Goal: Contribute content: Contribute content

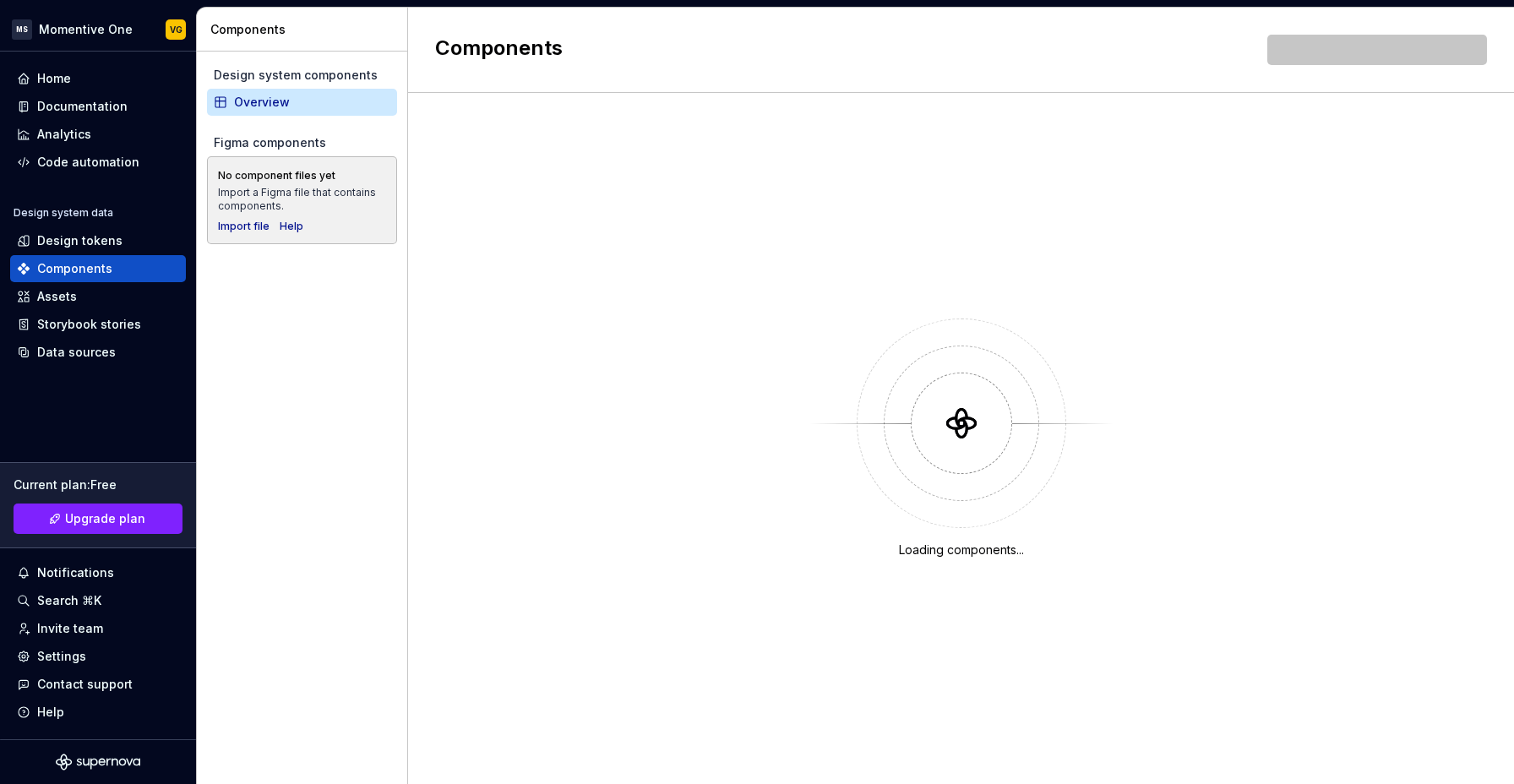
click at [325, 365] on div "Design system components Overview Figma components No component files yet Impor…" at bounding box center [302, 418] width 211 height 732
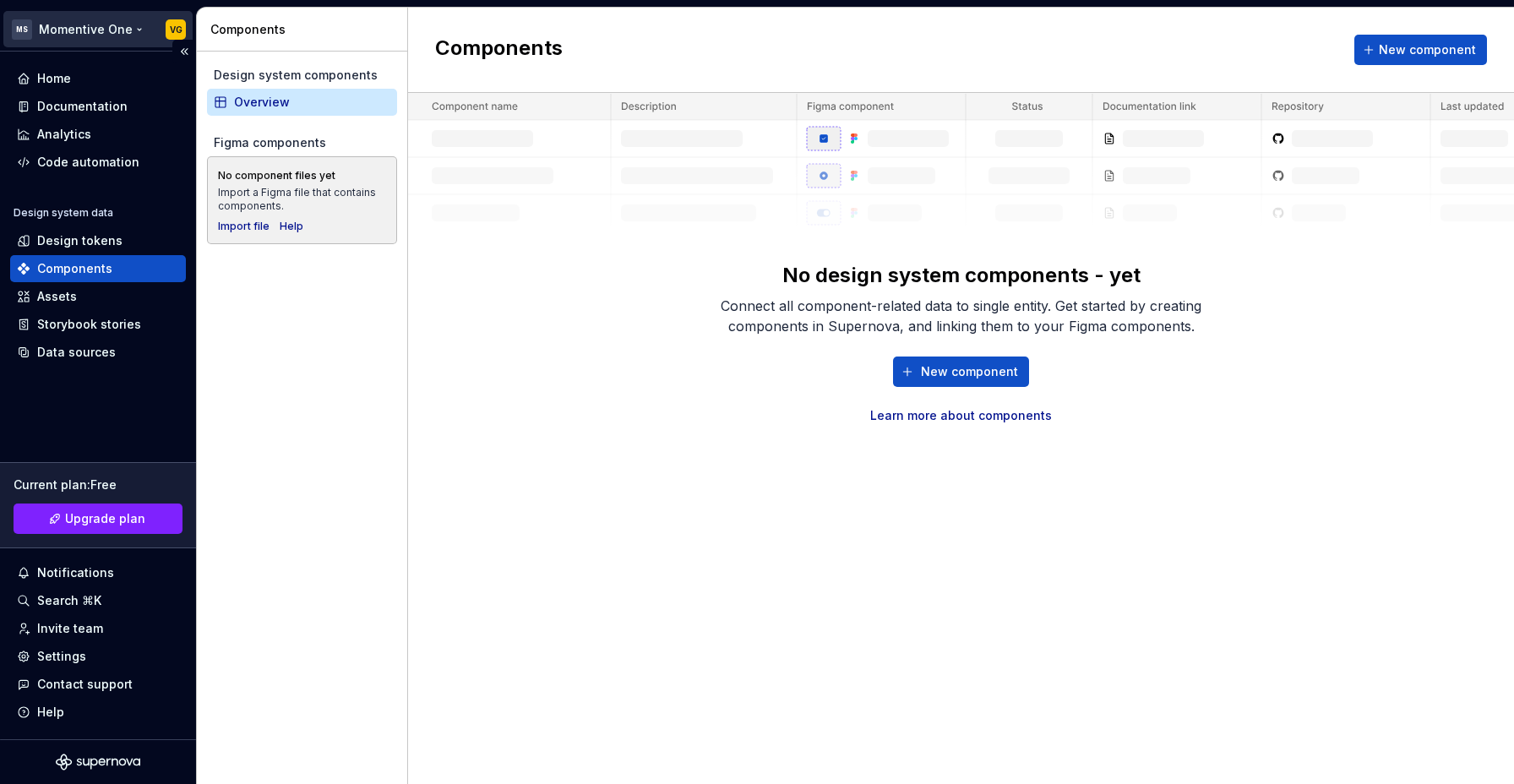
click at [86, 32] on html "MS Momentive One VG Home Documentation Analytics Code automation Design system …" at bounding box center [757, 392] width 1514 height 784
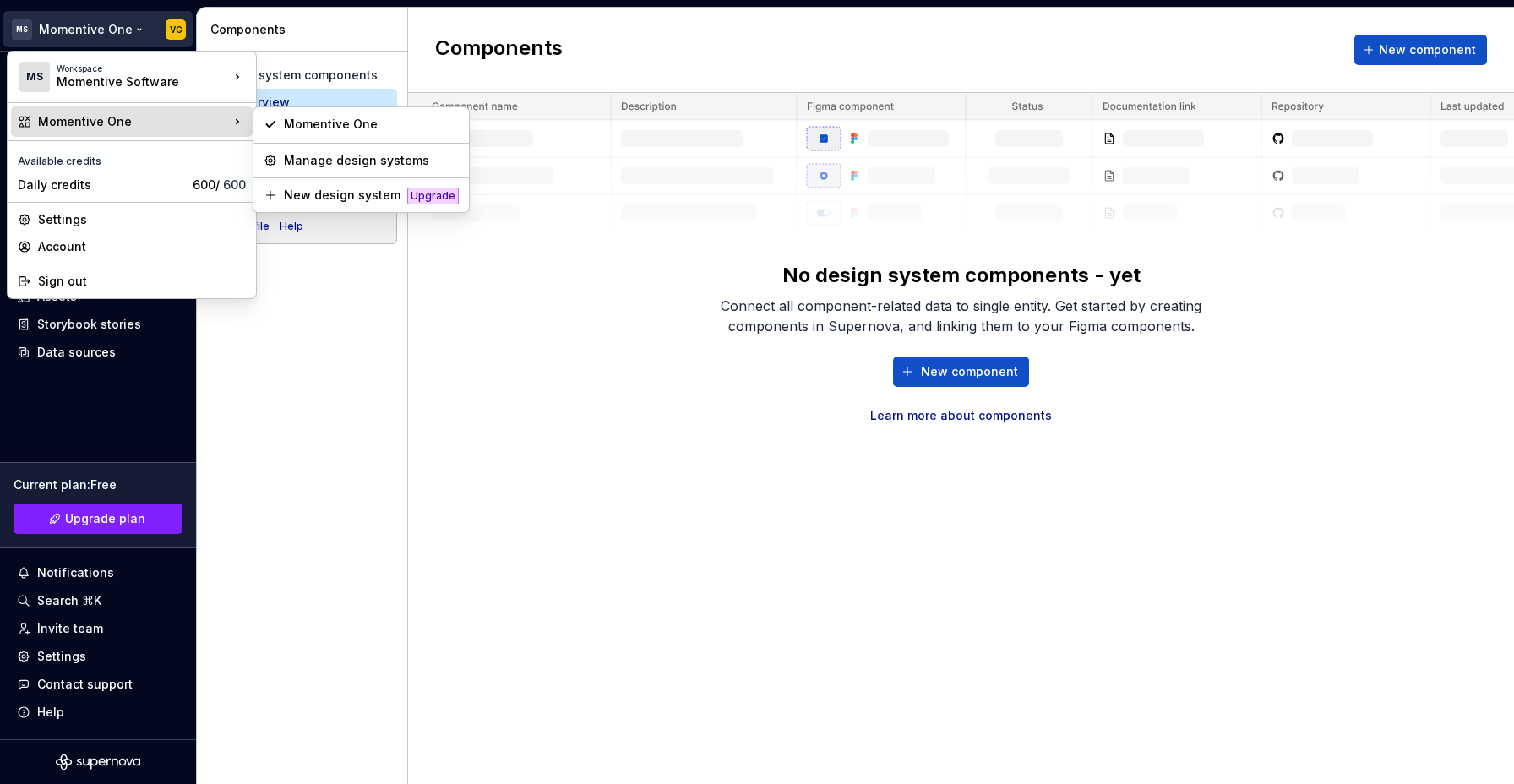
click at [93, 119] on div "Momentive One" at bounding box center [133, 121] width 191 height 17
click at [381, 161] on div "Manage design systems" at bounding box center [371, 160] width 175 height 17
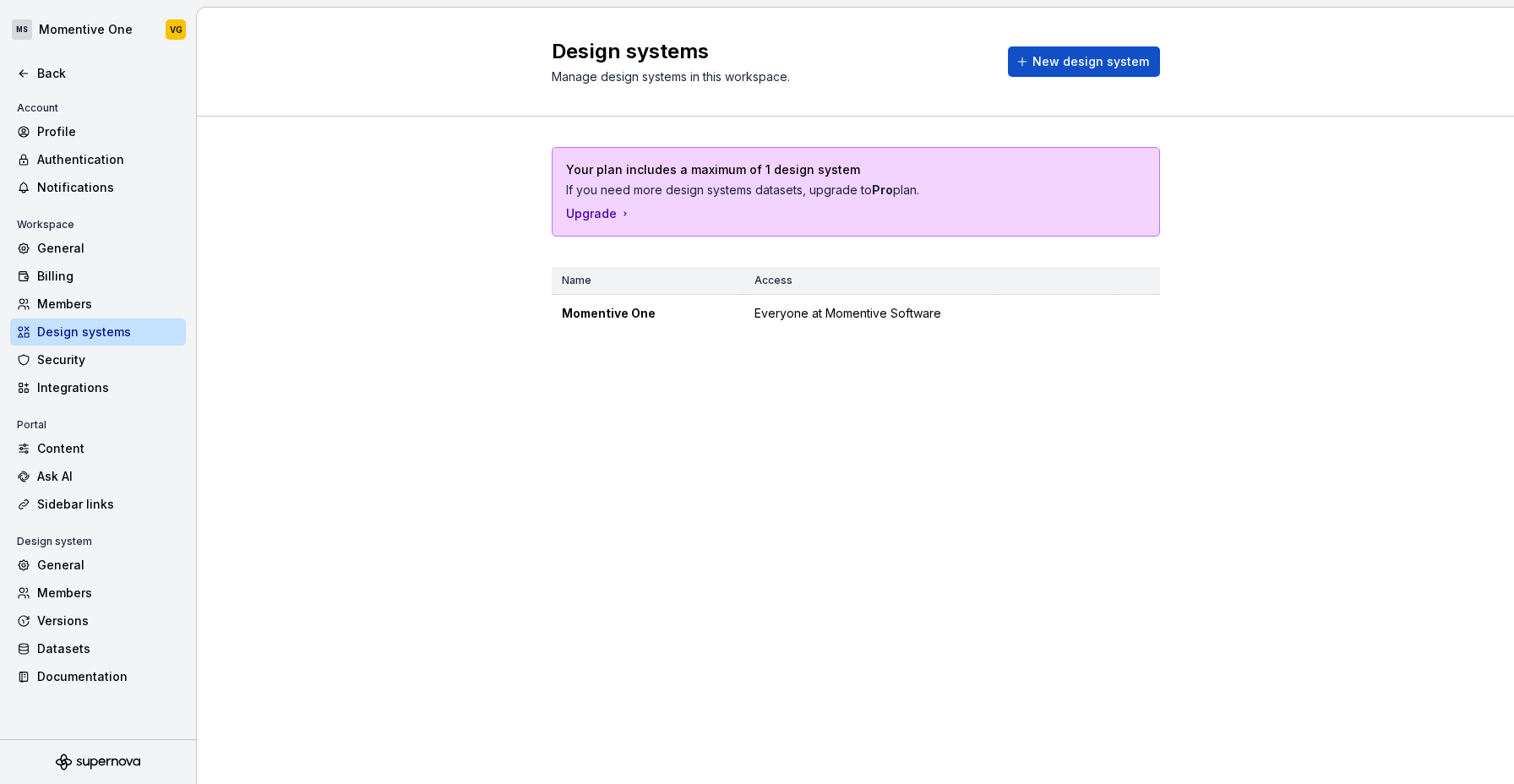
click at [468, 322] on div "Your plan includes a maximum of 1 design system If you need more design systems…" at bounding box center [856, 256] width 1317 height 279
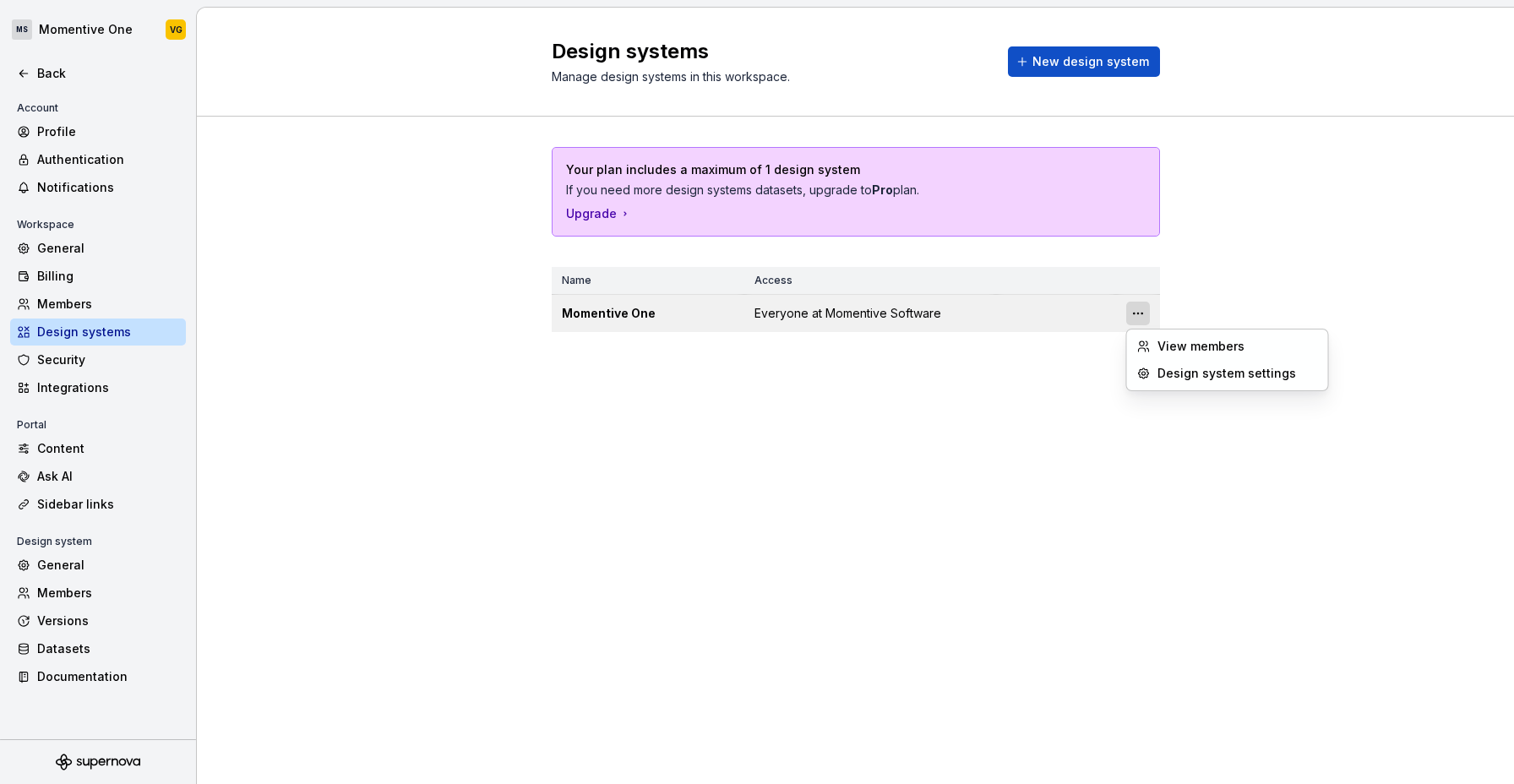
click at [1140, 315] on html "MS Momentive One VG Back Account Profile Authentication Notifications Workspace…" at bounding box center [757, 392] width 1514 height 784
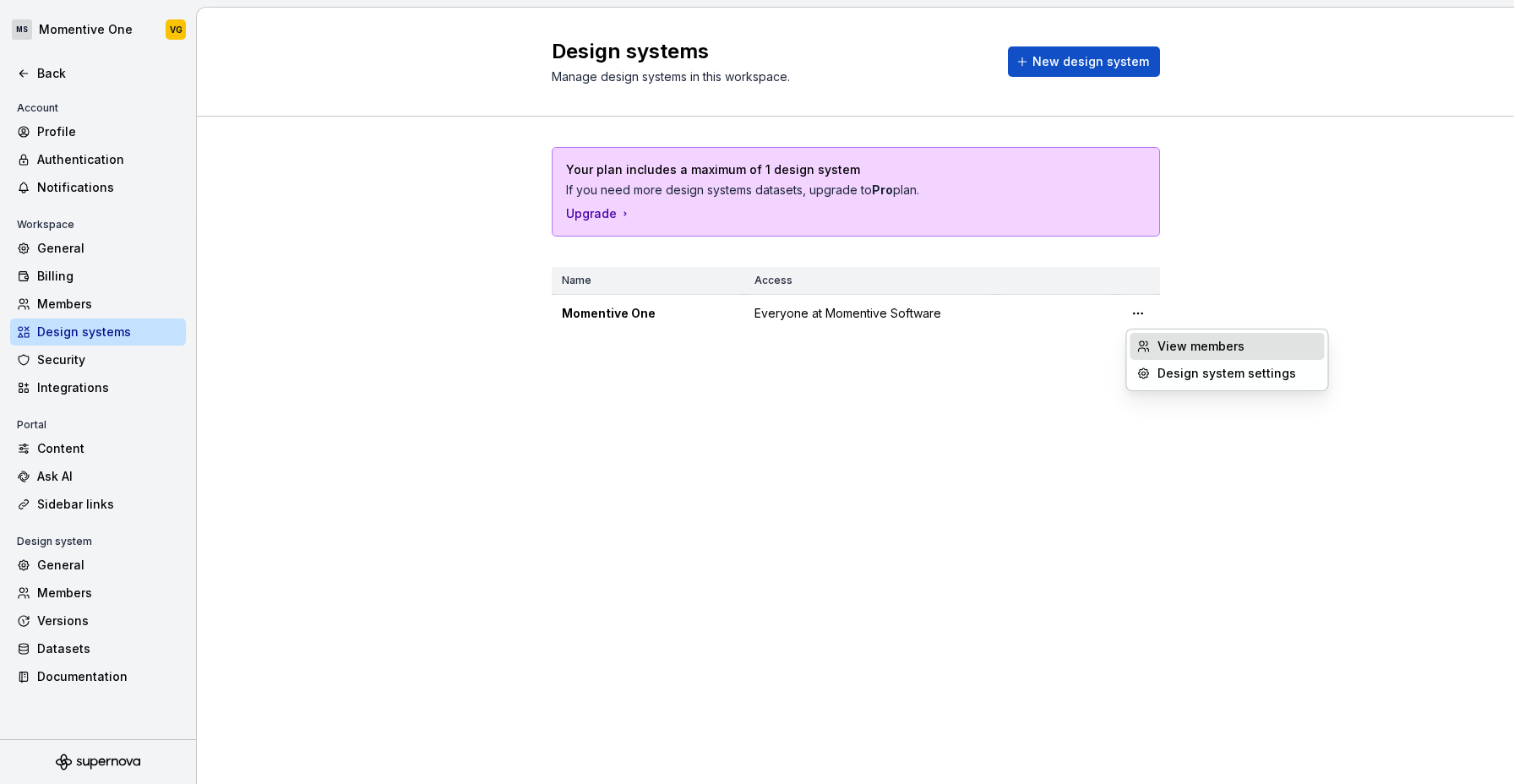
click at [1203, 343] on div "View members" at bounding box center [1237, 346] width 160 height 17
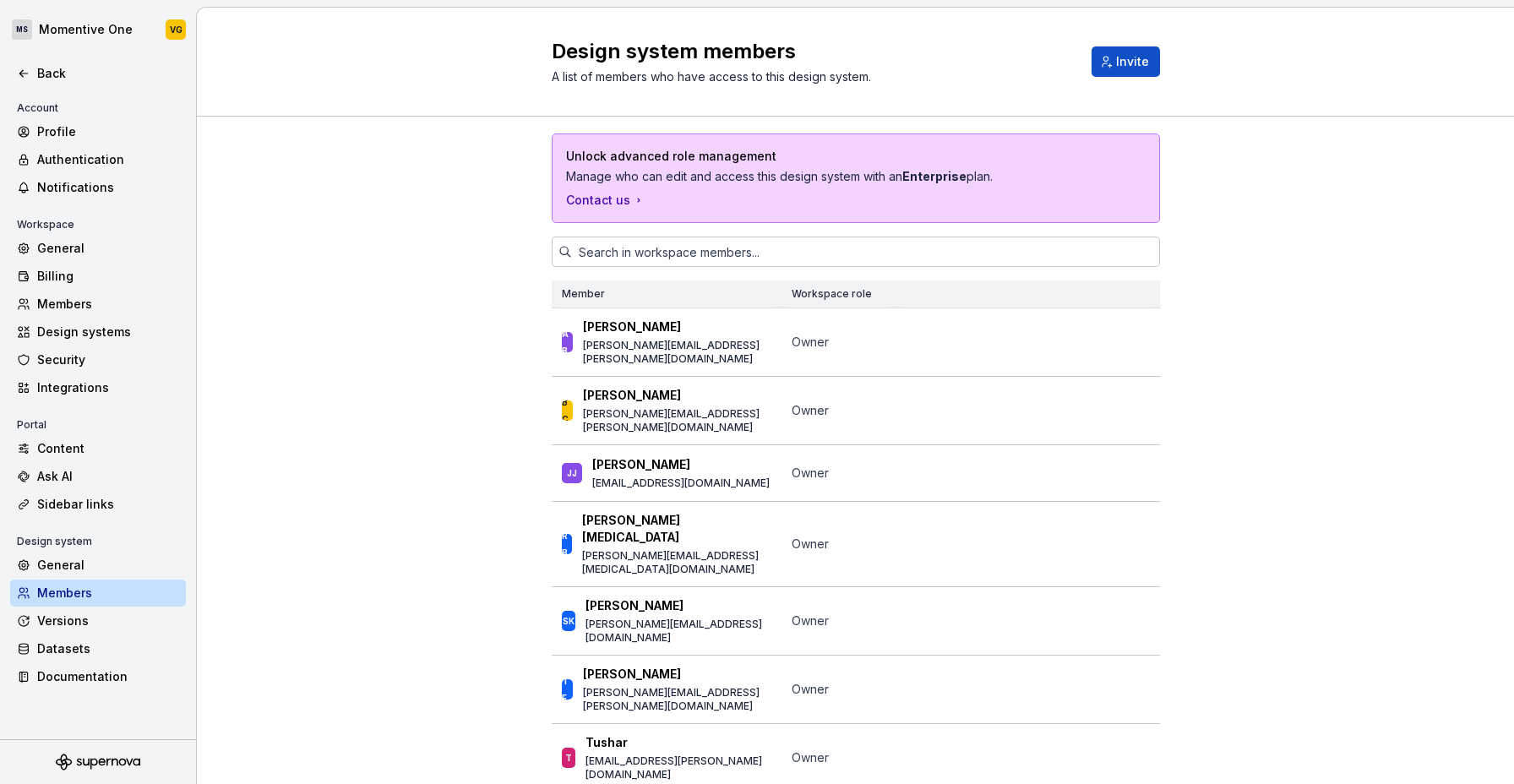
click at [525, 463] on div "Unlock advanced role management Manage who can edit and access this design syst…" at bounding box center [856, 584] width 1317 height 936
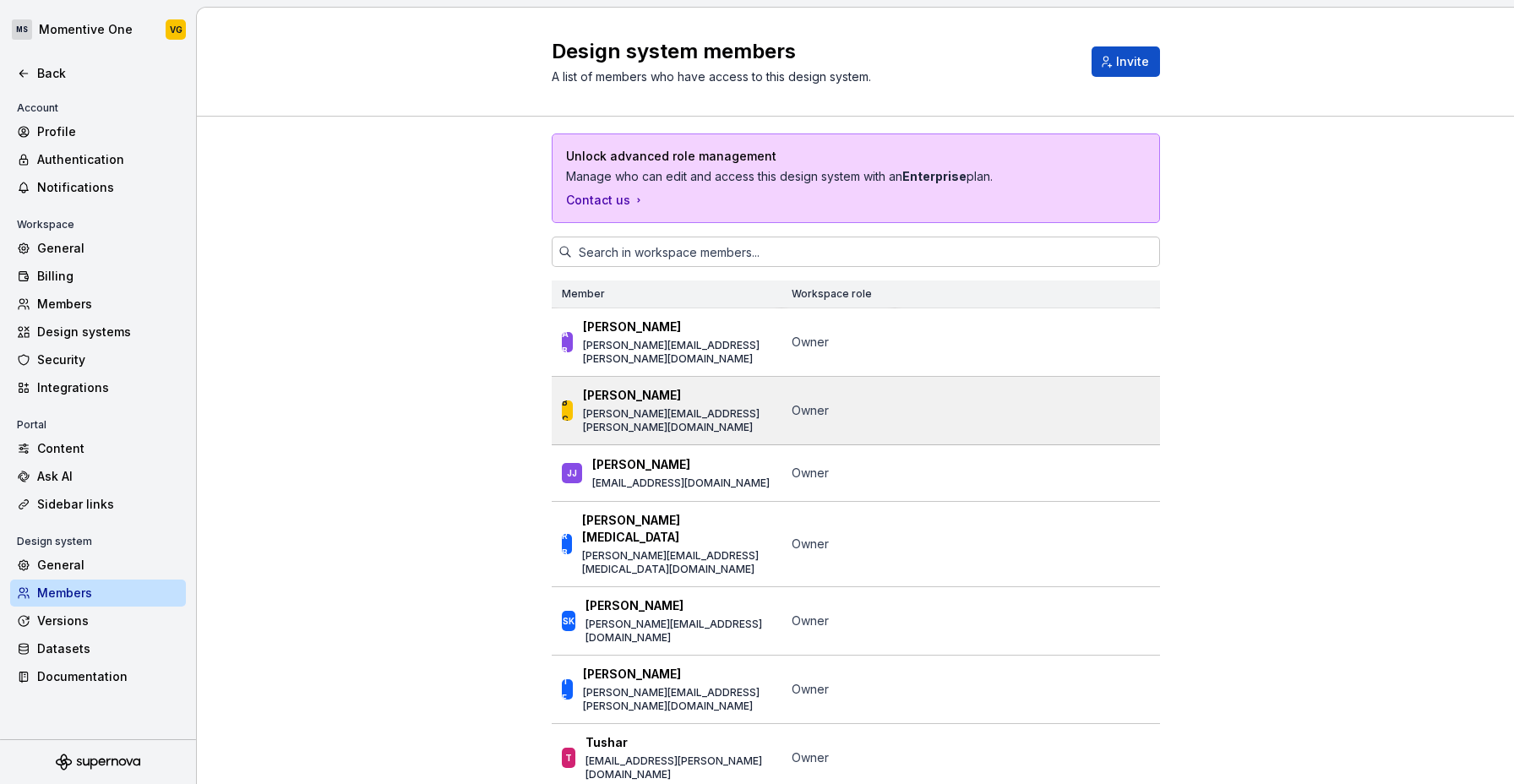
scroll to position [263, 0]
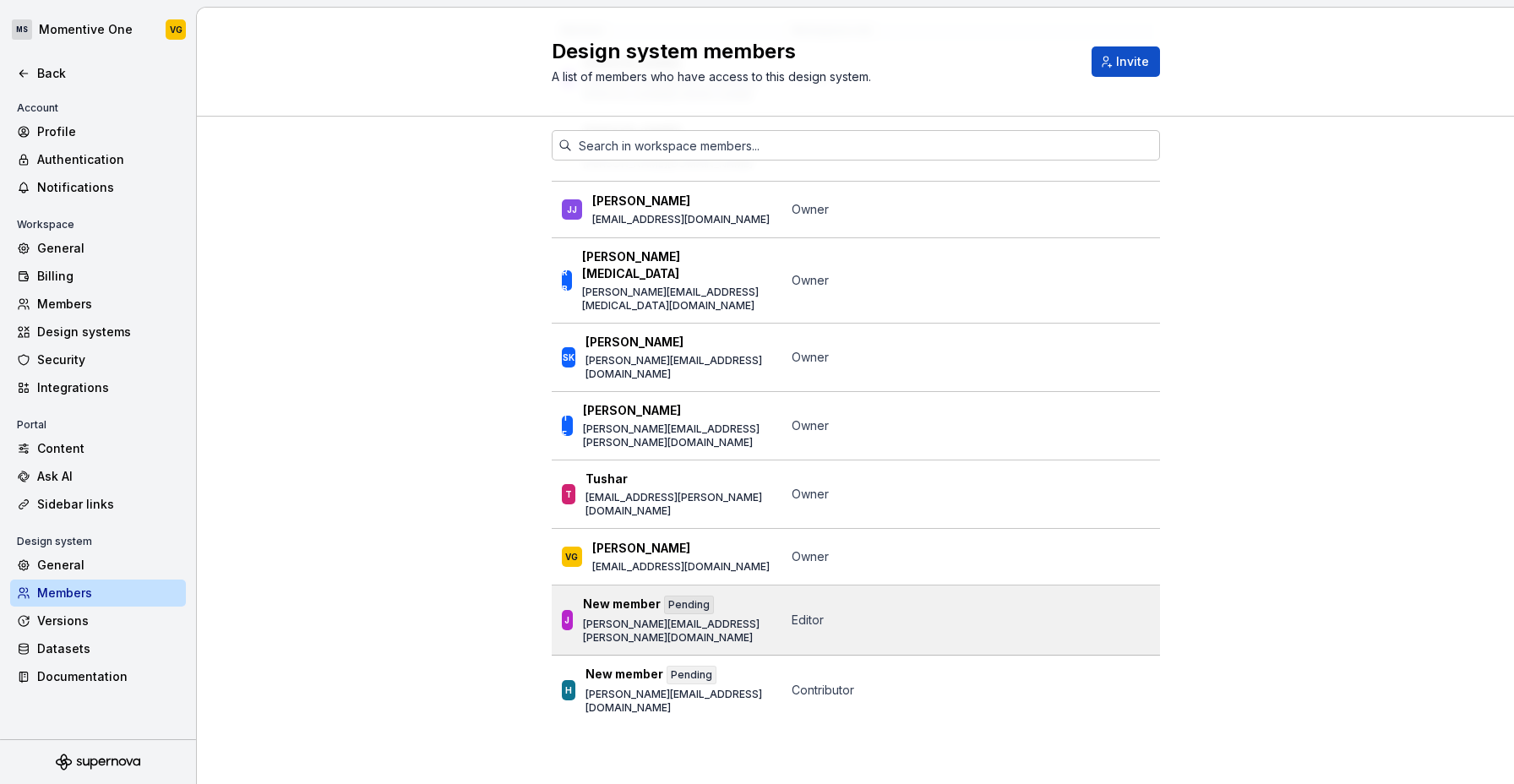
click at [632, 623] on p "[PERSON_NAME][EMAIL_ADDRESS][PERSON_NAME][DOMAIN_NAME]" at bounding box center [677, 631] width 188 height 27
click at [793, 631] on td "Editor" at bounding box center [837, 620] width 113 height 71
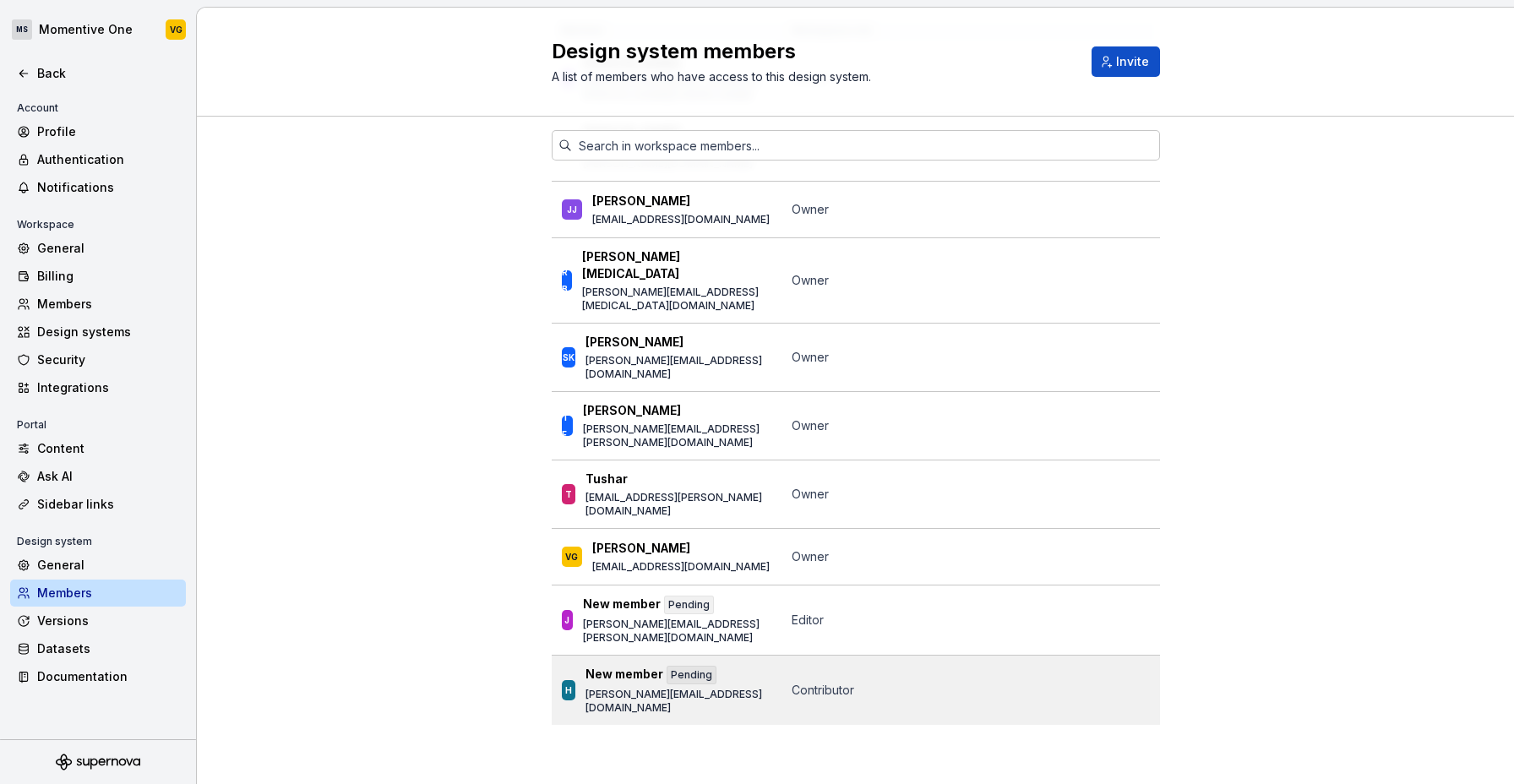
click at [826, 683] on span "Contributor" at bounding box center [822, 690] width 62 height 14
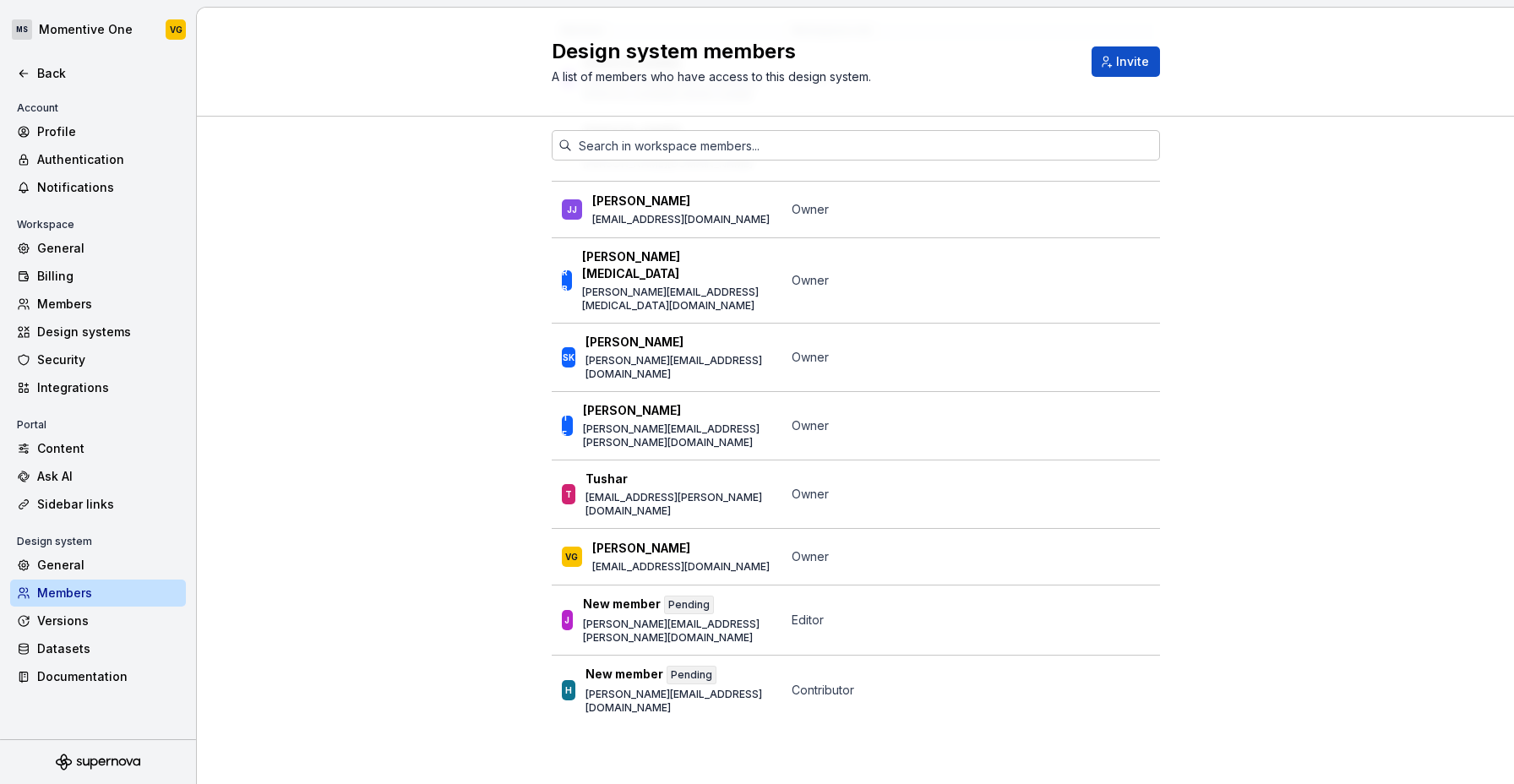
click at [1362, 584] on div "Unlock advanced role management Manage who can edit and access this design syst…" at bounding box center [856, 320] width 1317 height 936
click at [510, 451] on div "Unlock advanced role management Manage who can edit and access this design syst…" at bounding box center [856, 320] width 1317 height 936
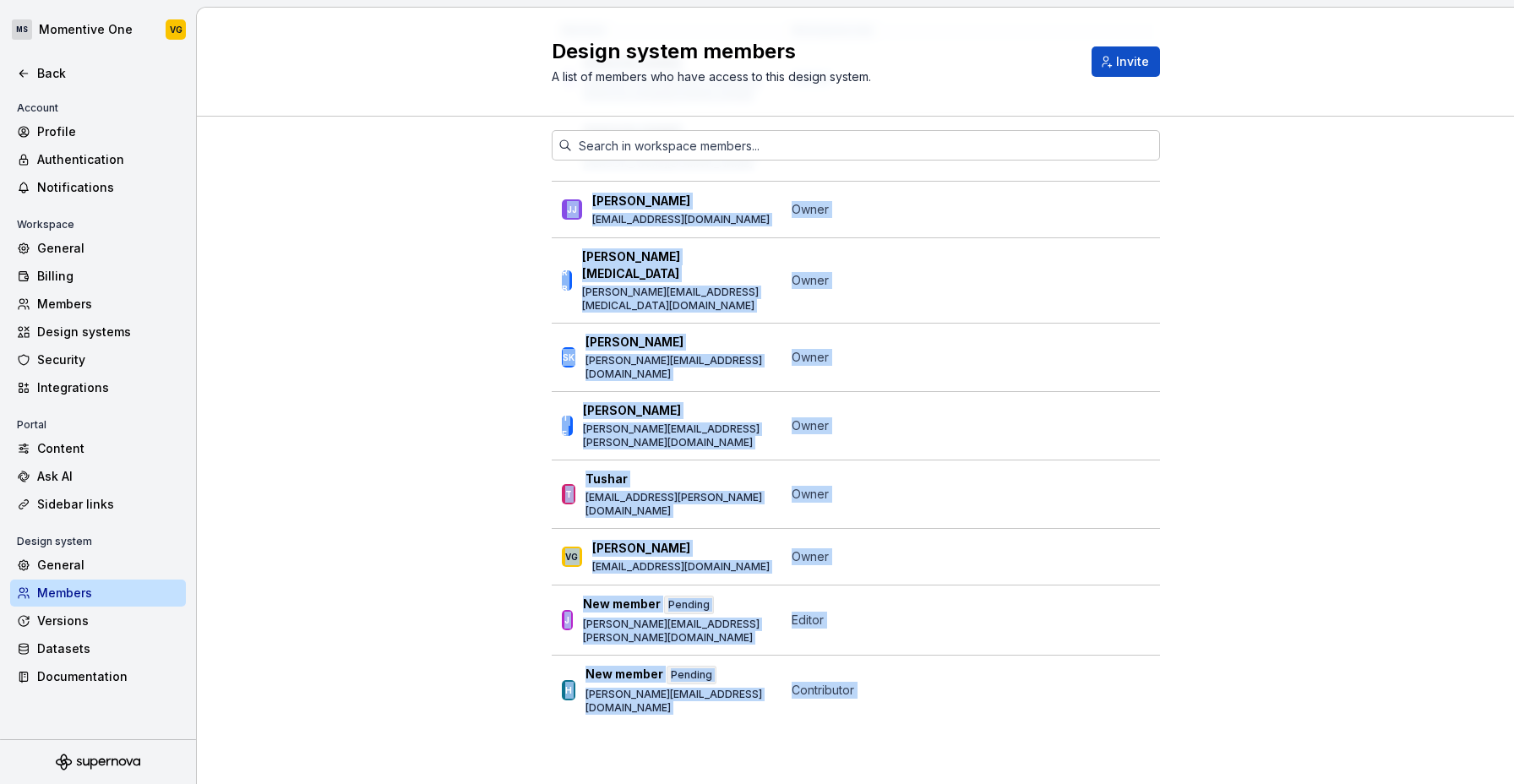
click at [510, 451] on div "Unlock advanced role management Manage who can edit and access this design syst…" at bounding box center [856, 320] width 1317 height 936
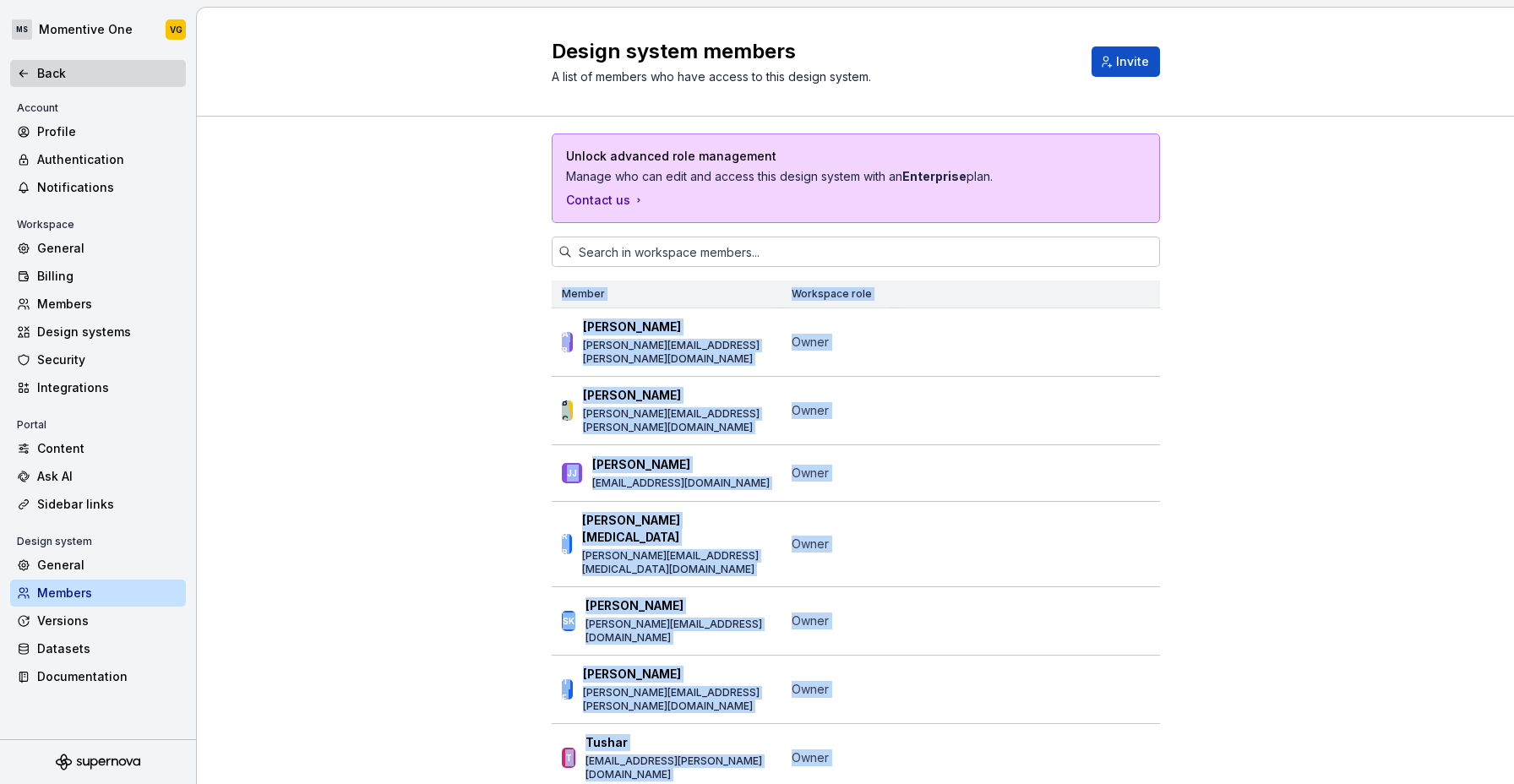
click at [32, 71] on div "Back" at bounding box center [98, 73] width 162 height 17
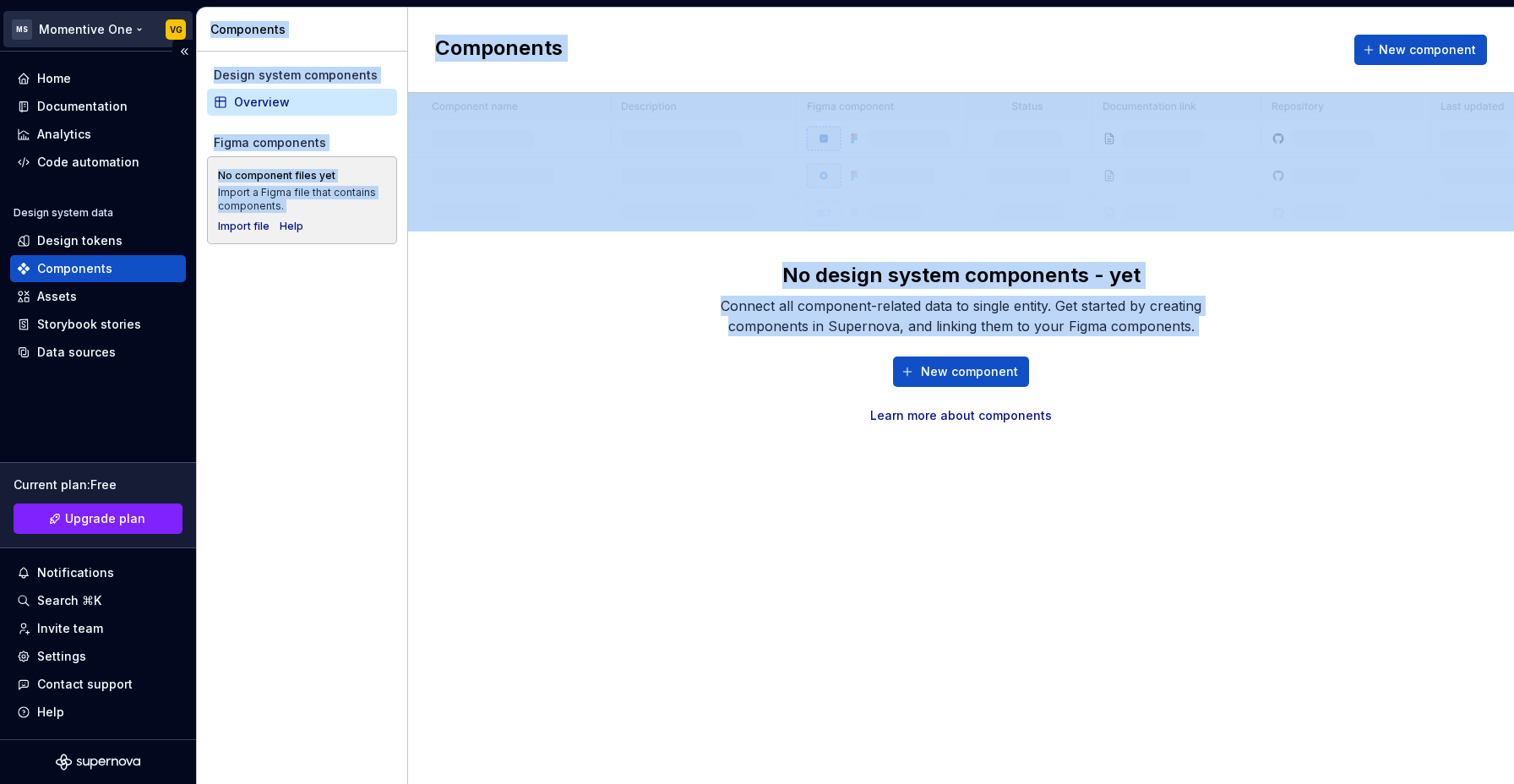
click at [110, 27] on html "MS Momentive One VG Home Documentation Analytics Code automation Design system …" at bounding box center [757, 392] width 1514 height 784
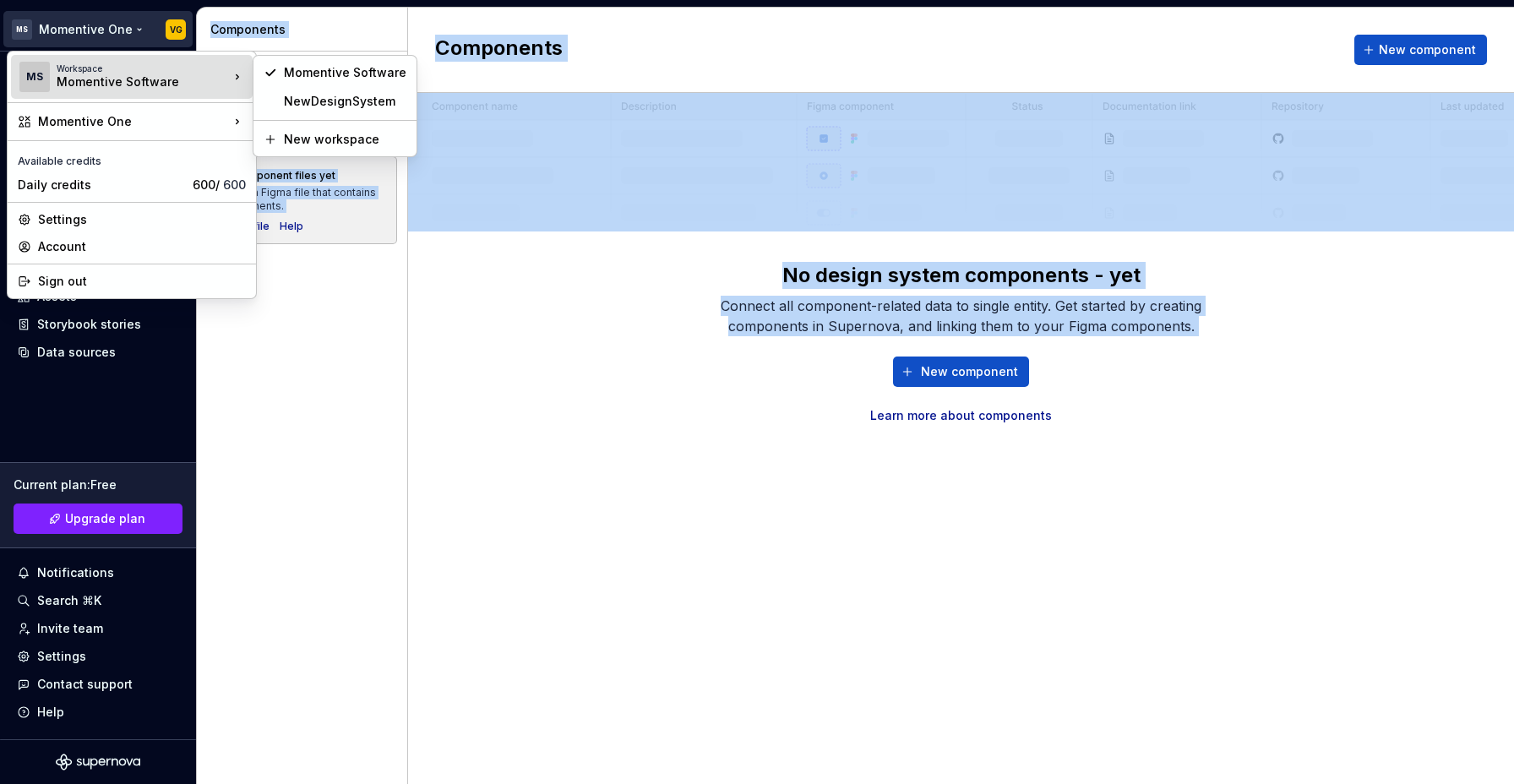
click at [101, 75] on div "Momentive Software" at bounding box center [128, 81] width 144 height 17
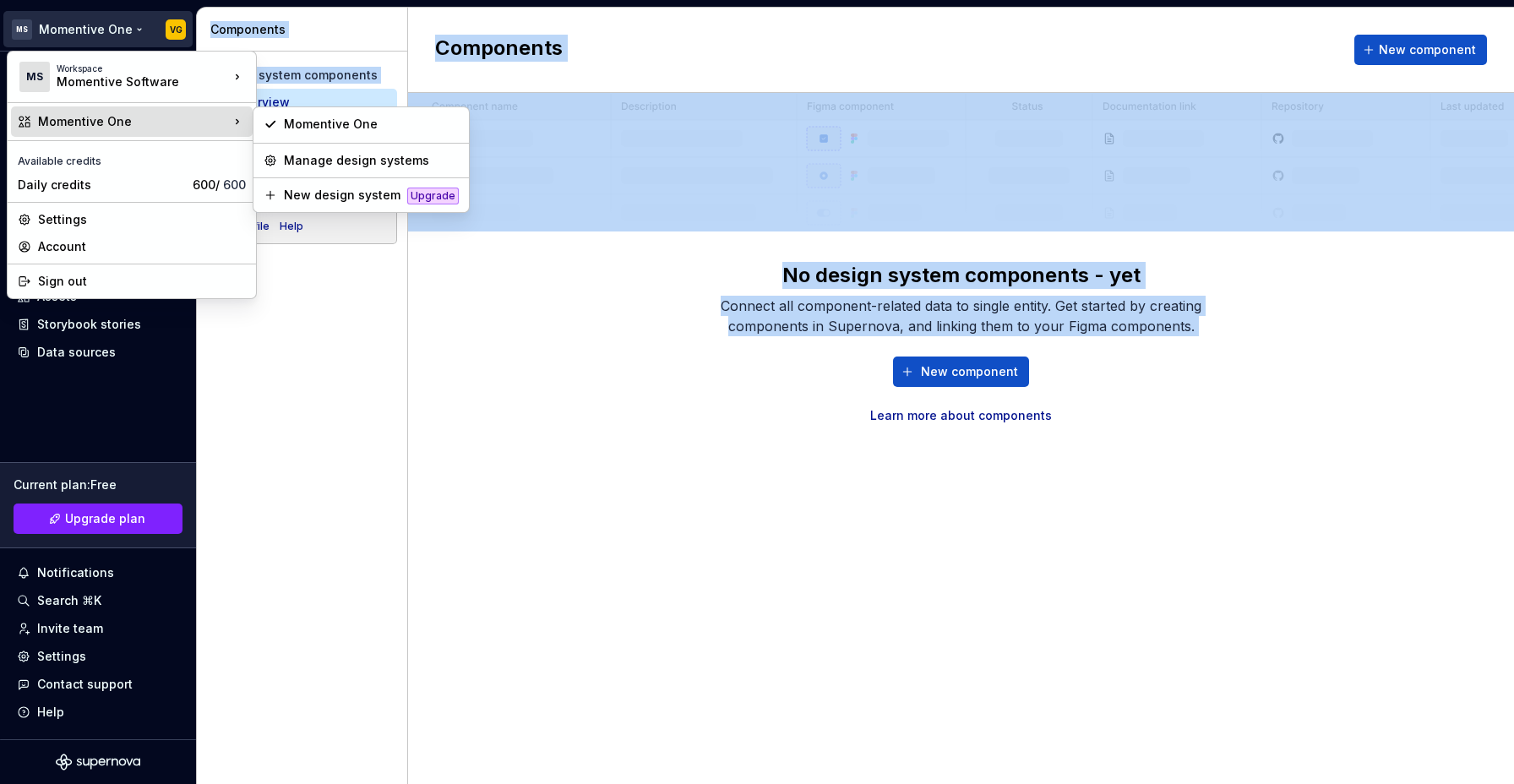
click at [96, 124] on div "Momentive One" at bounding box center [133, 121] width 191 height 17
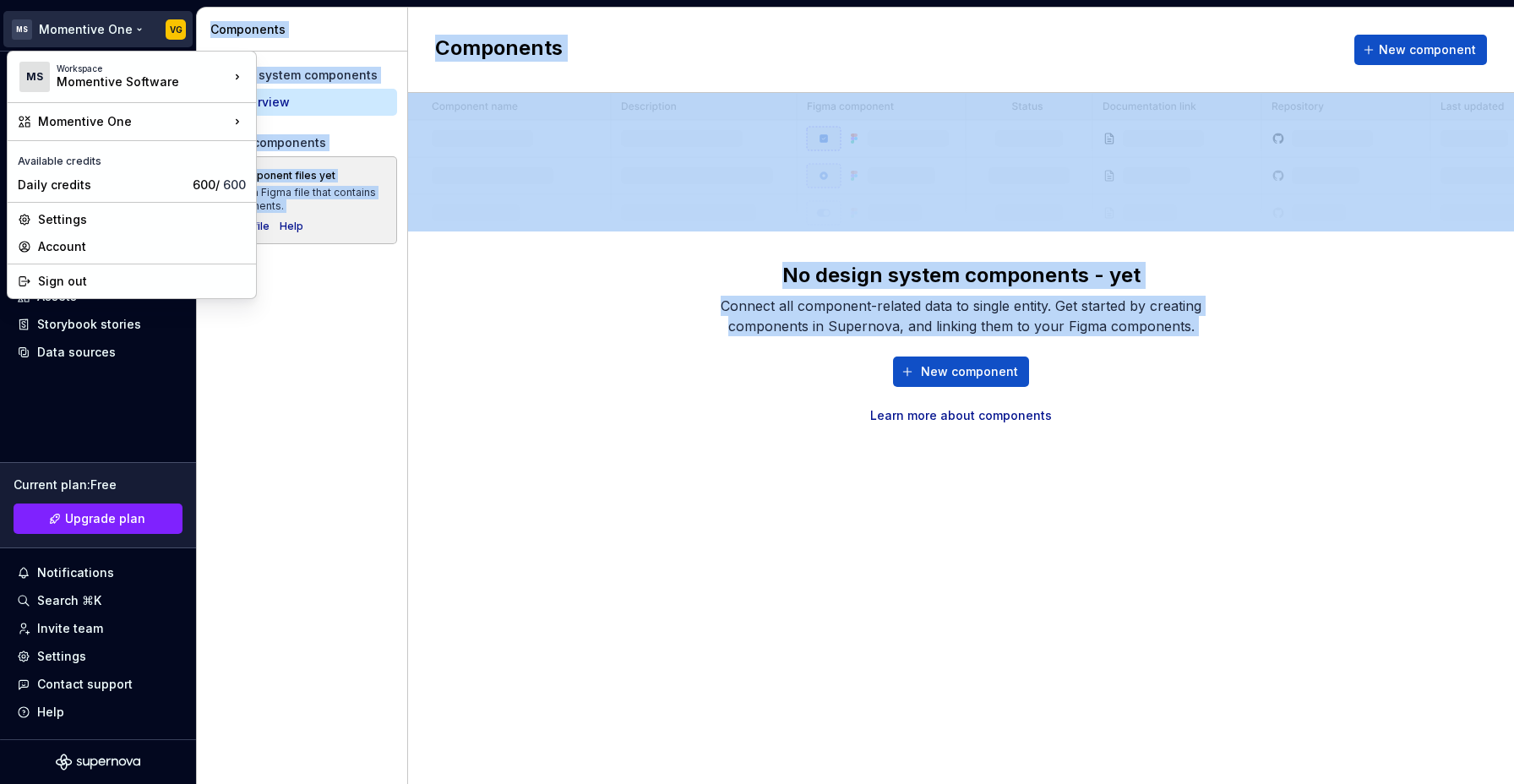
click at [643, 440] on html "MS Momentive One VG Home Documentation Analytics Code automation Design system …" at bounding box center [757, 392] width 1514 height 784
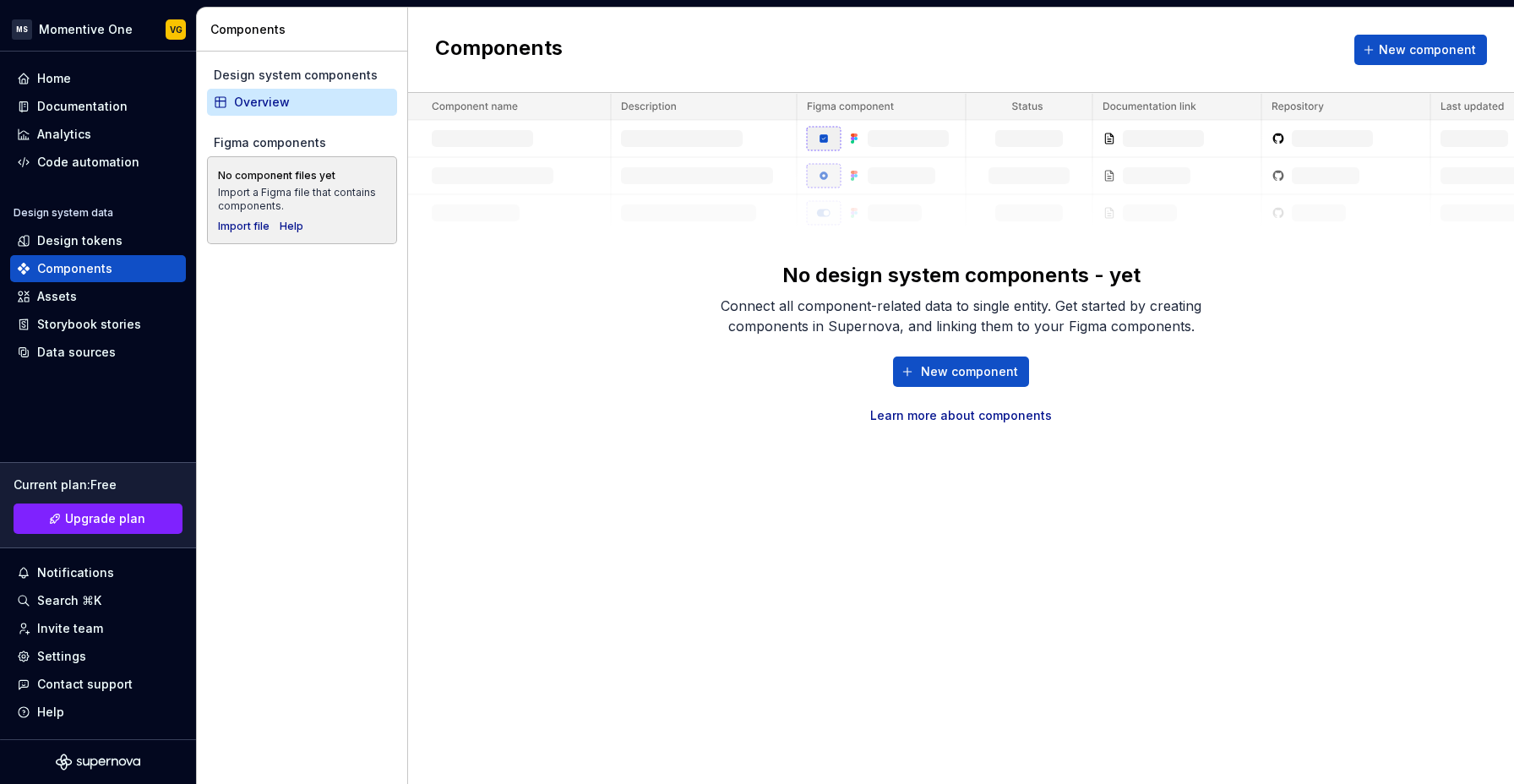
click at [572, 430] on div "Components New component No design system components - yet Connect all componen…" at bounding box center [960, 395] width 1106 height 776
click at [80, 242] on div "Design tokens" at bounding box center [80, 241] width 85 height 17
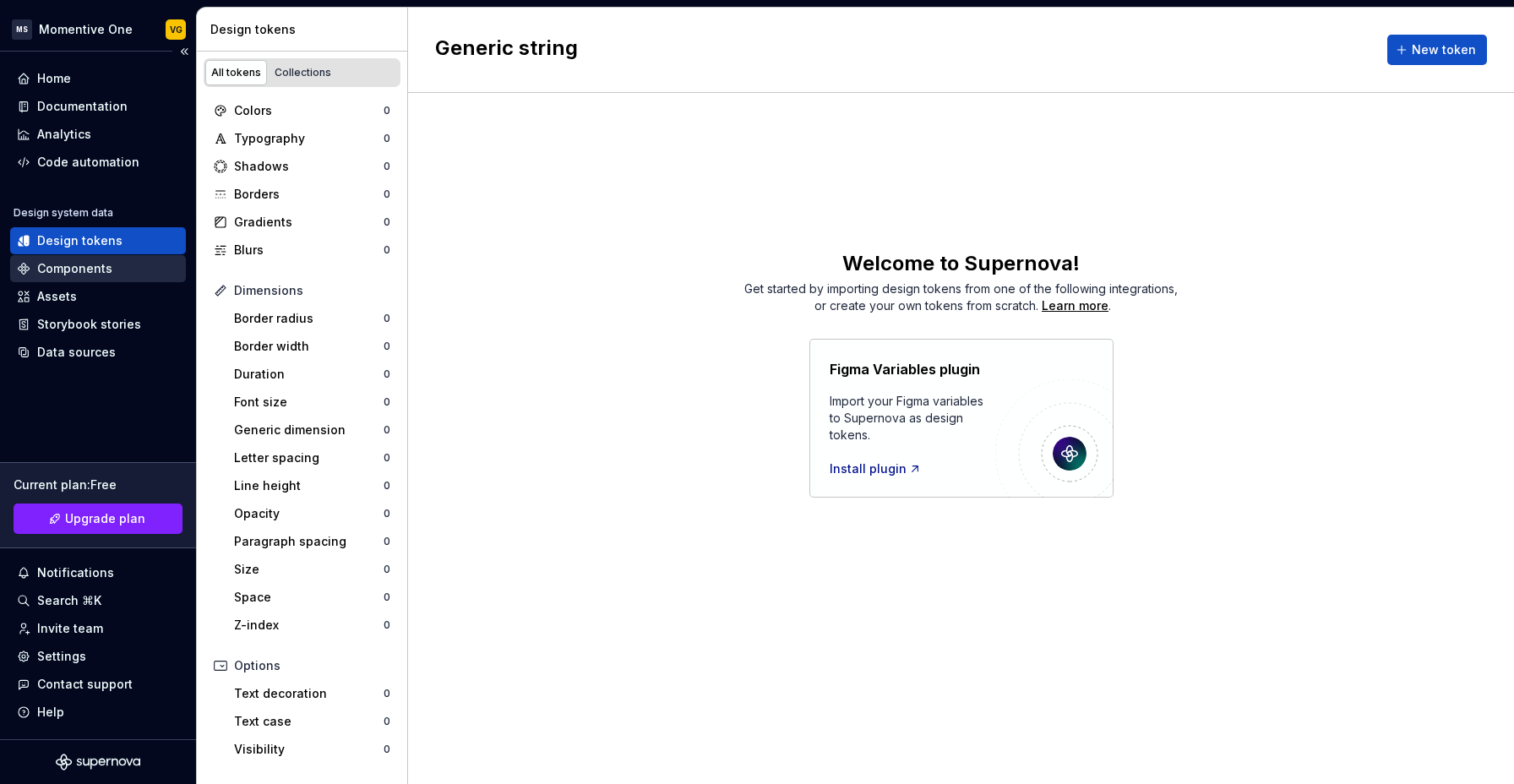
click at [80, 265] on div "Components" at bounding box center [74, 269] width 75 height 17
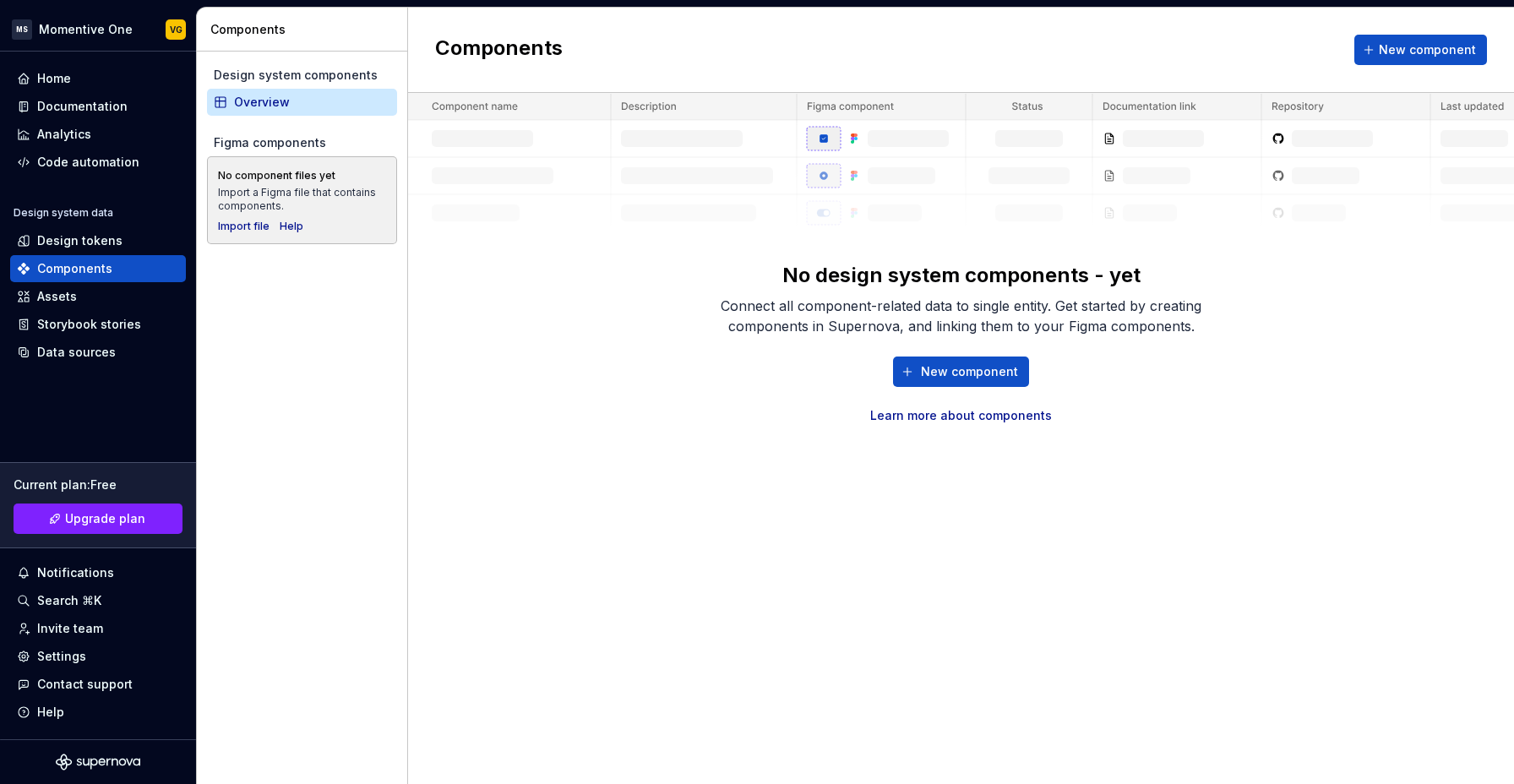
click at [683, 431] on div "Components New component No design system components - yet Connect all componen…" at bounding box center [960, 395] width 1106 height 776
click at [563, 265] on div "No design system components - yet Connect all component-related data to single …" at bounding box center [960, 259] width 1106 height 331
click at [1009, 321] on div "Connect all component-related data to single entity. Get started by creating co…" at bounding box center [961, 316] width 541 height 41
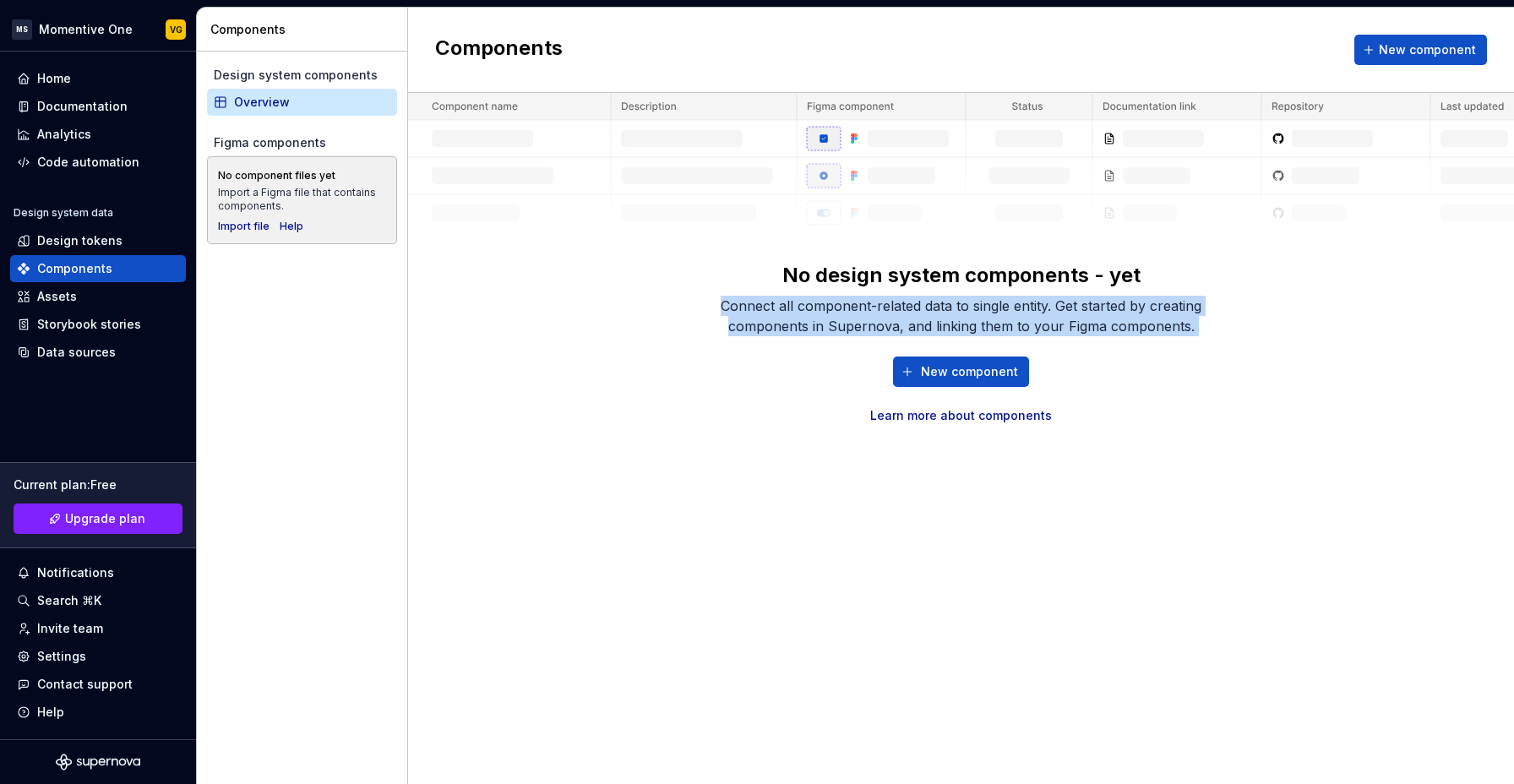
click at [1009, 321] on div "Connect all component-related data to single entity. Get started by creating co…" at bounding box center [961, 316] width 541 height 41
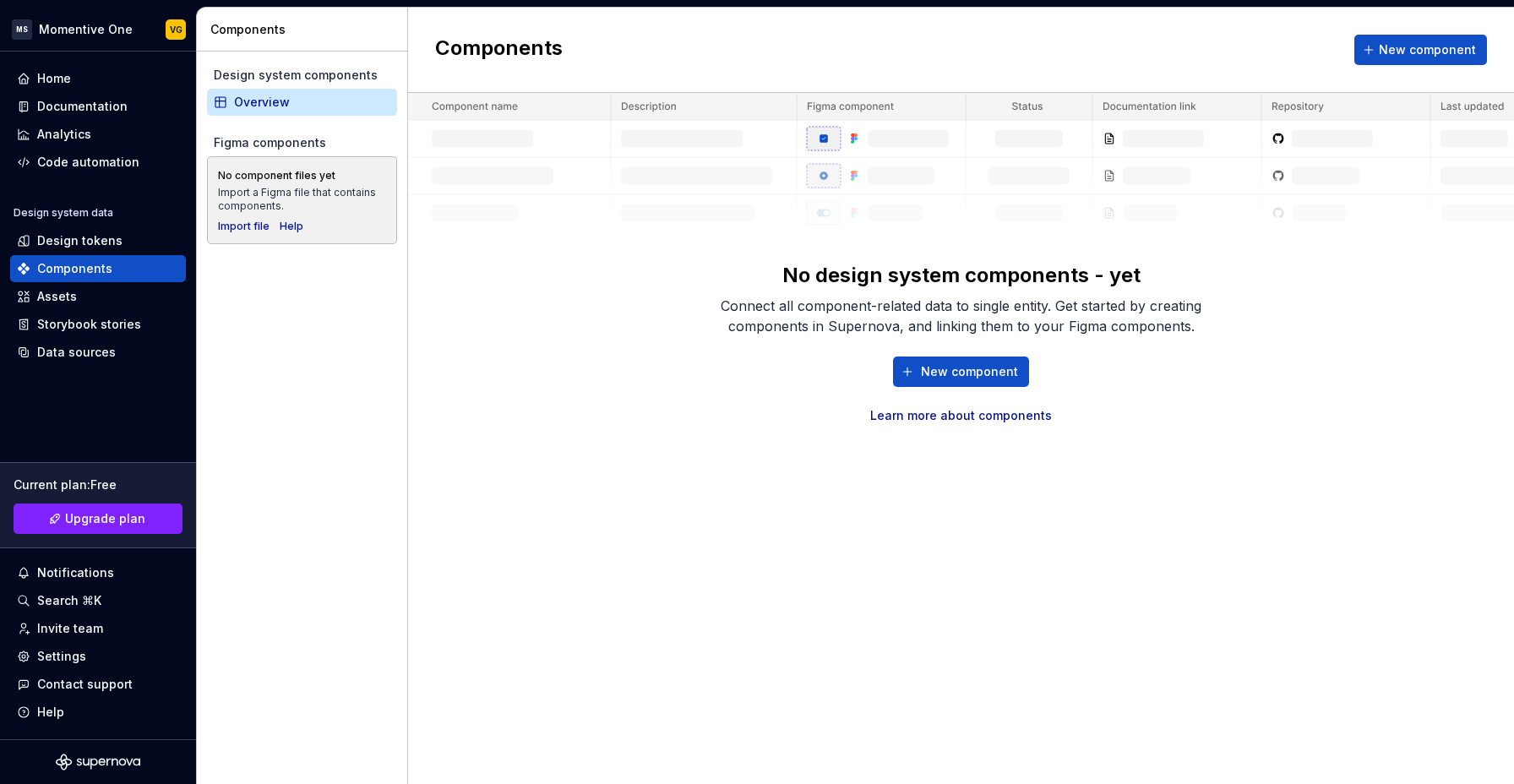
click at [1408, 329] on div "No design system components - yet Connect all component-related data to single …" at bounding box center [960, 259] width 1106 height 331
click at [650, 357] on div "No design system components - yet Connect all component-related data to single …" at bounding box center [960, 259] width 1106 height 331
click at [943, 384] on button "New component" at bounding box center [960, 372] width 136 height 31
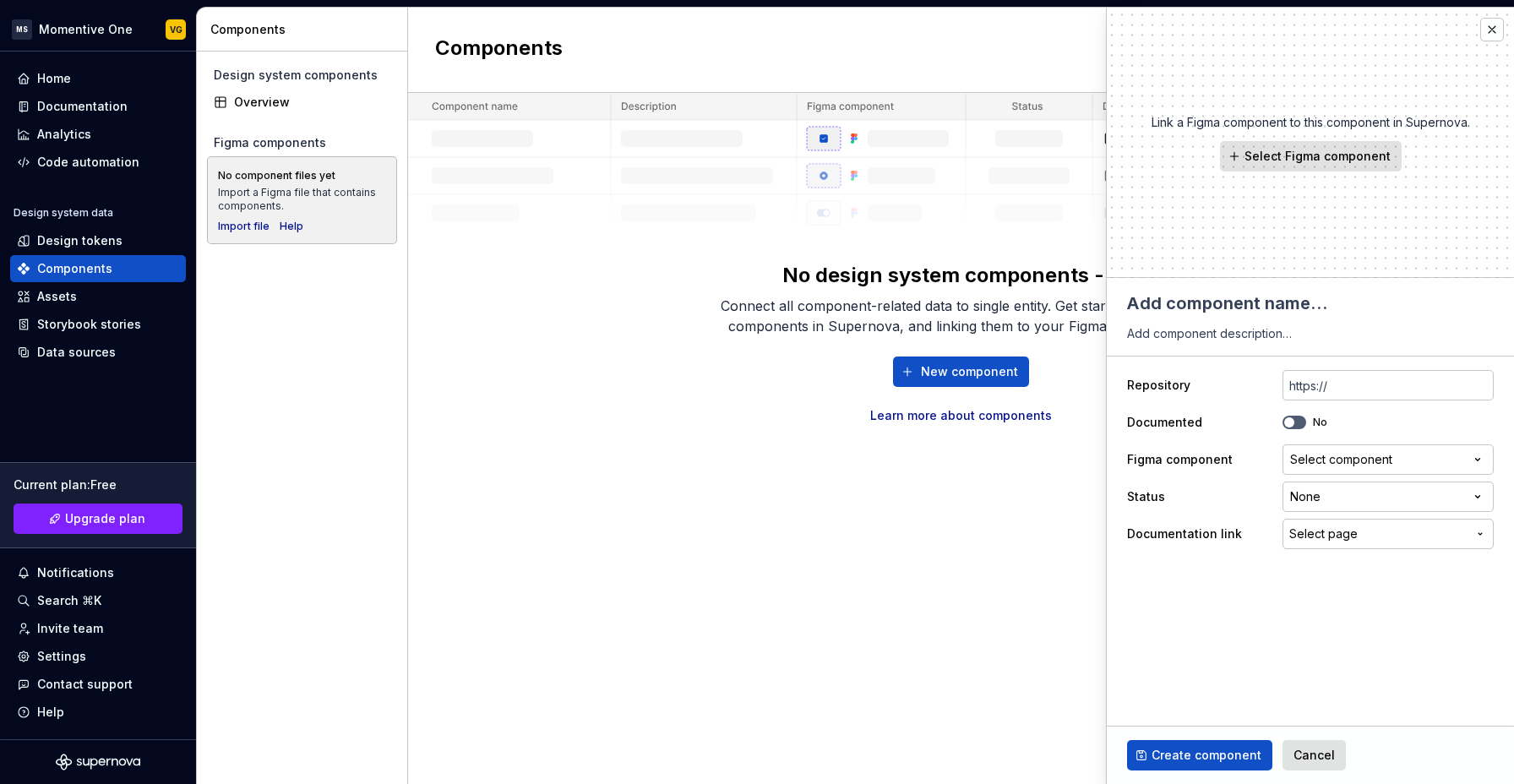
type textarea "*"
click at [1509, 19] on div "Link a Figma component to this component in Supernova. Select Figma component" at bounding box center [1311, 142] width 407 height 270
click at [1499, 31] on button "button" at bounding box center [1492, 30] width 24 height 24
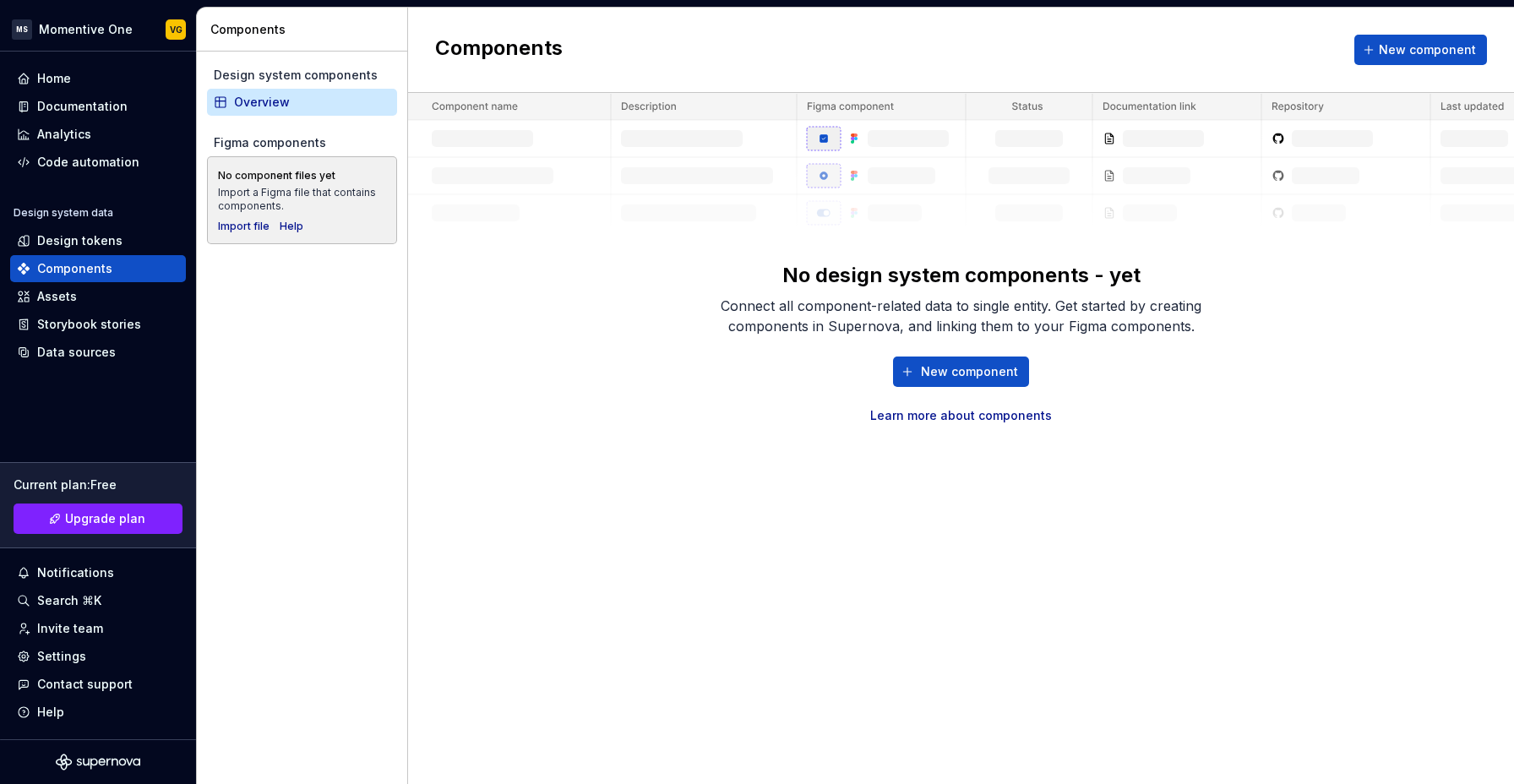
click at [498, 295] on div "No design system components - yet Connect all component-related data to single …" at bounding box center [960, 259] width 1106 height 331
click at [486, 364] on div "No design system components - yet Connect all component-related data to single …" at bounding box center [960, 259] width 1106 height 331
click at [60, 89] on div "Home" at bounding box center [98, 79] width 175 height 27
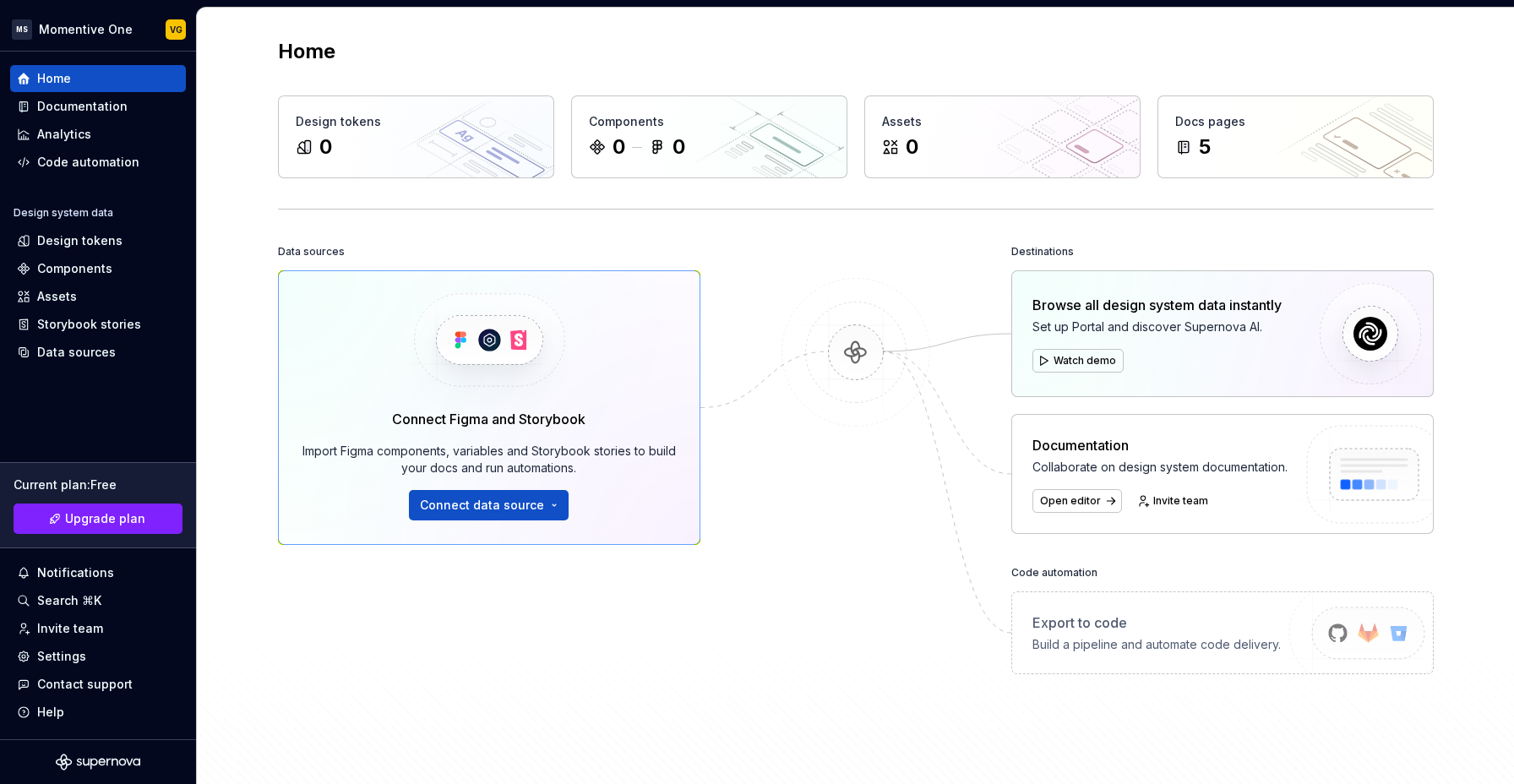
click at [837, 531] on div at bounding box center [856, 475] width 169 height 470
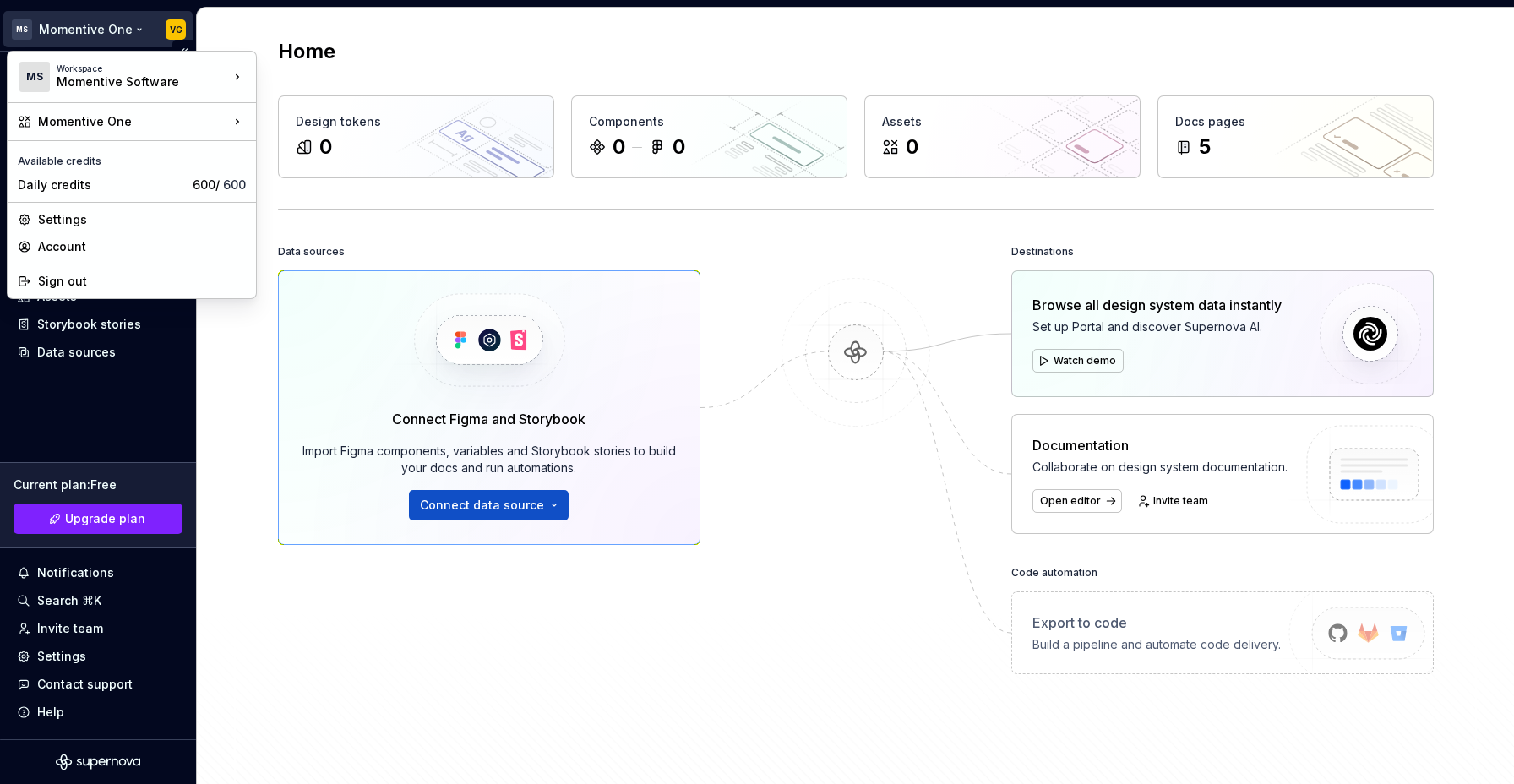
click at [134, 28] on html "MS Momentive One VG Home Documentation Analytics Code automation Design system …" at bounding box center [757, 392] width 1514 height 784
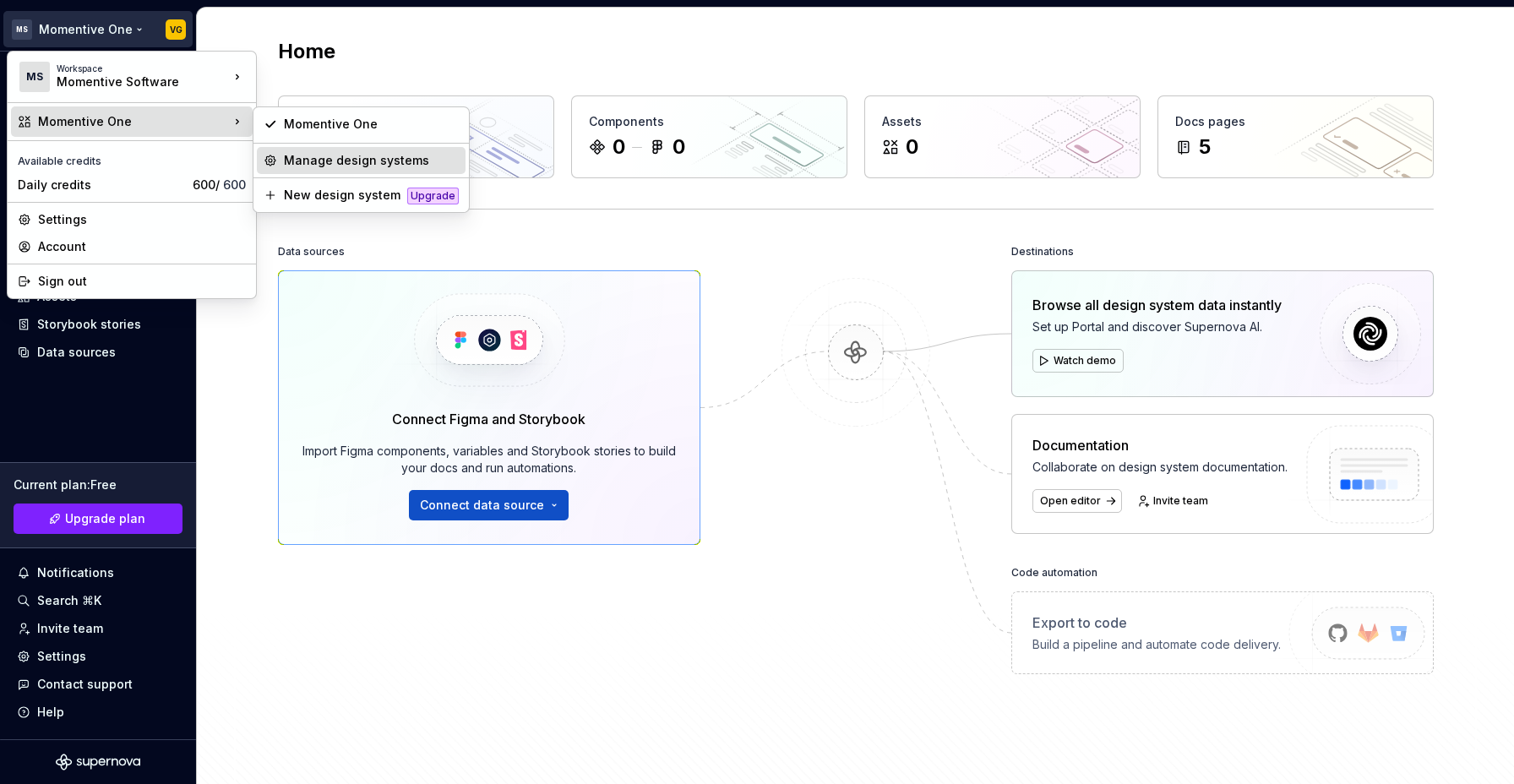
click at [401, 160] on div "Manage design systems" at bounding box center [371, 160] width 175 height 17
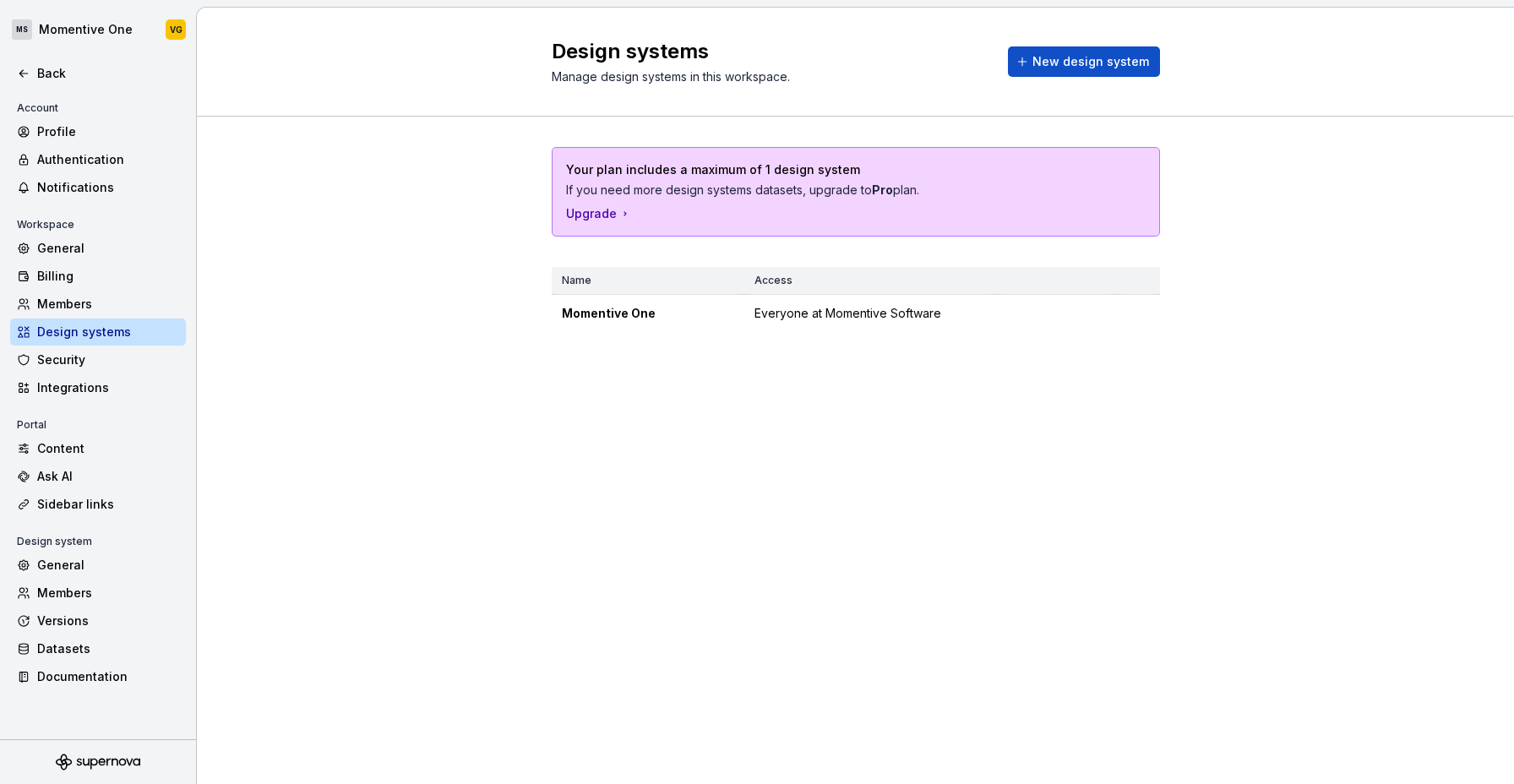
click at [536, 412] on div "Design systems Manage design systems in this workspace. New design system Your …" at bounding box center [856, 395] width 1317 height 776
click at [51, 129] on div "Profile" at bounding box center [108, 131] width 142 height 17
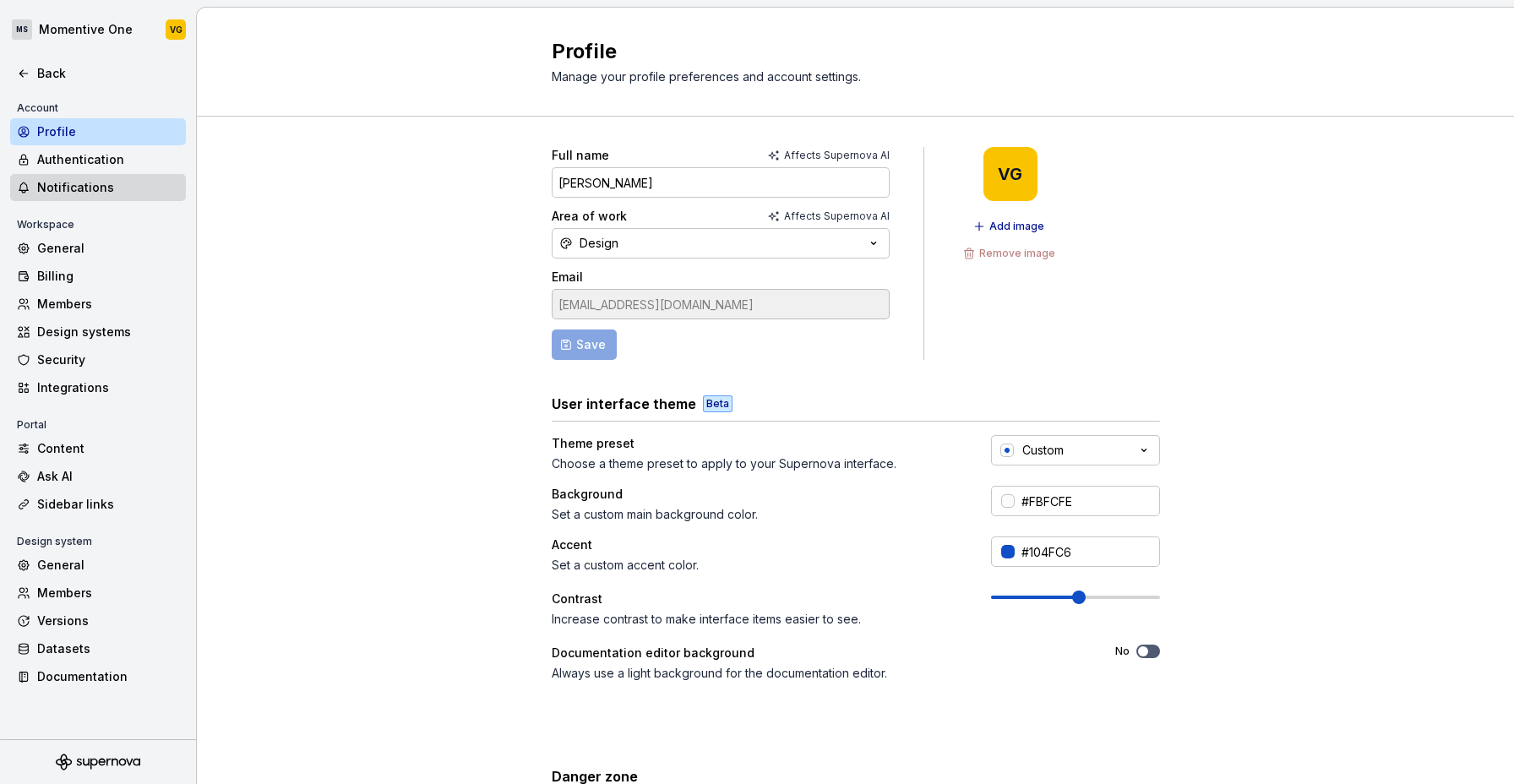
click at [357, 481] on div "Full name Affects Supernova AI [PERSON_NAME] Area of work Affects Supernova AI …" at bounding box center [856, 543] width 1317 height 852
click at [86, 156] on div "Authentication" at bounding box center [108, 159] width 142 height 17
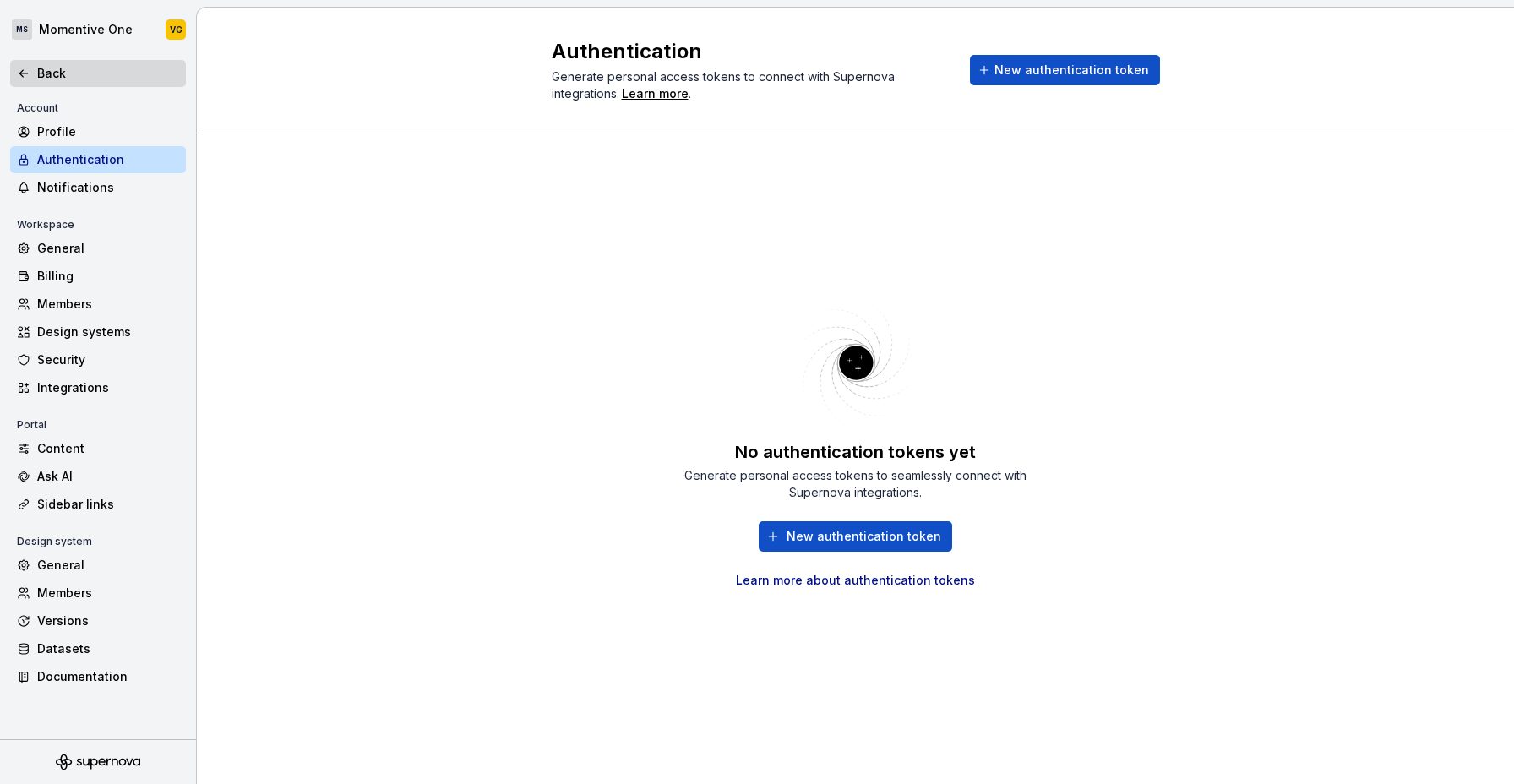
click at [30, 62] on div "Back" at bounding box center [98, 73] width 175 height 27
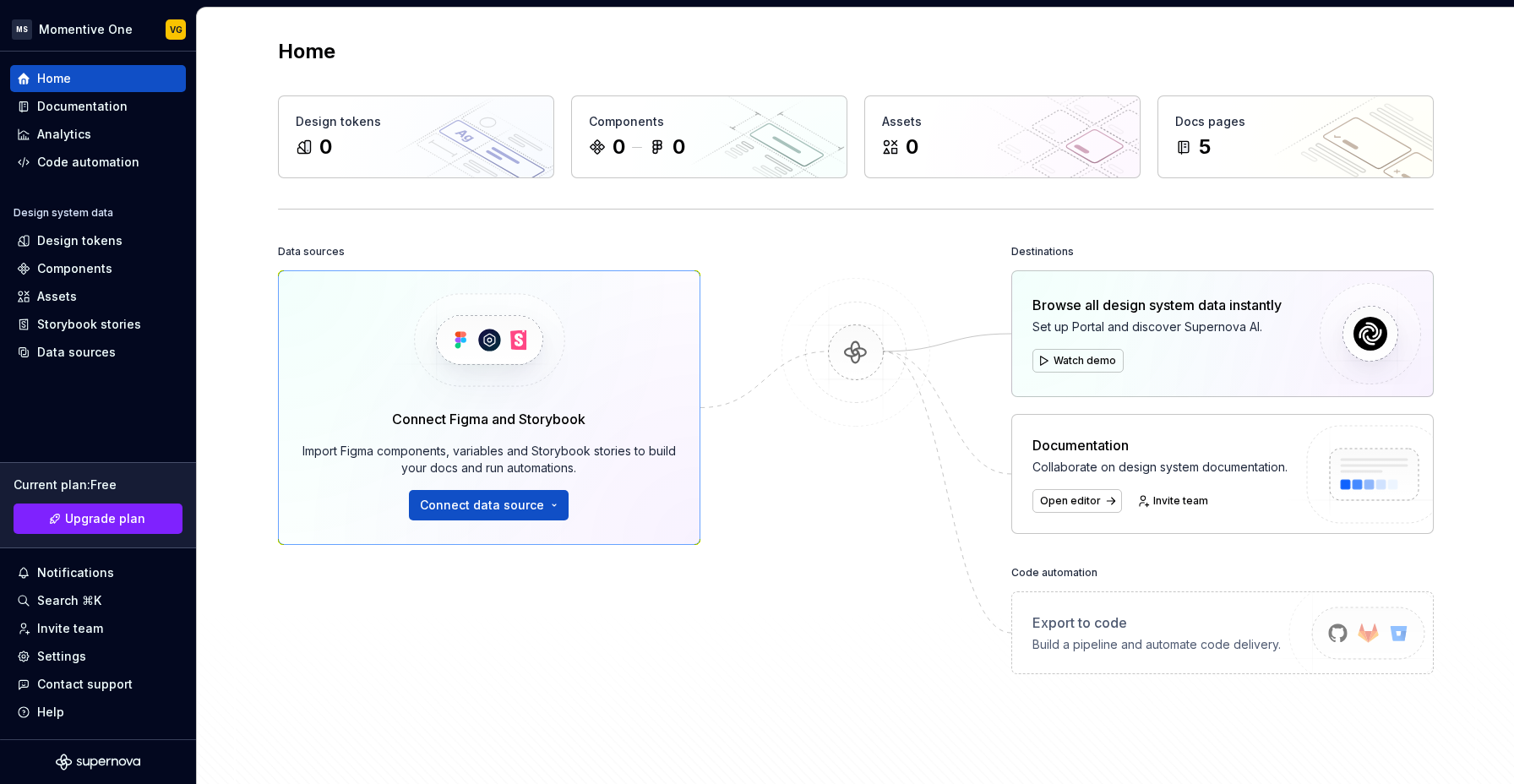
click at [847, 398] on img at bounding box center [856, 369] width 164 height 184
click at [123, 24] on html "MS Momentive One VG Home Documentation Analytics Code automation Design system …" at bounding box center [757, 392] width 1514 height 784
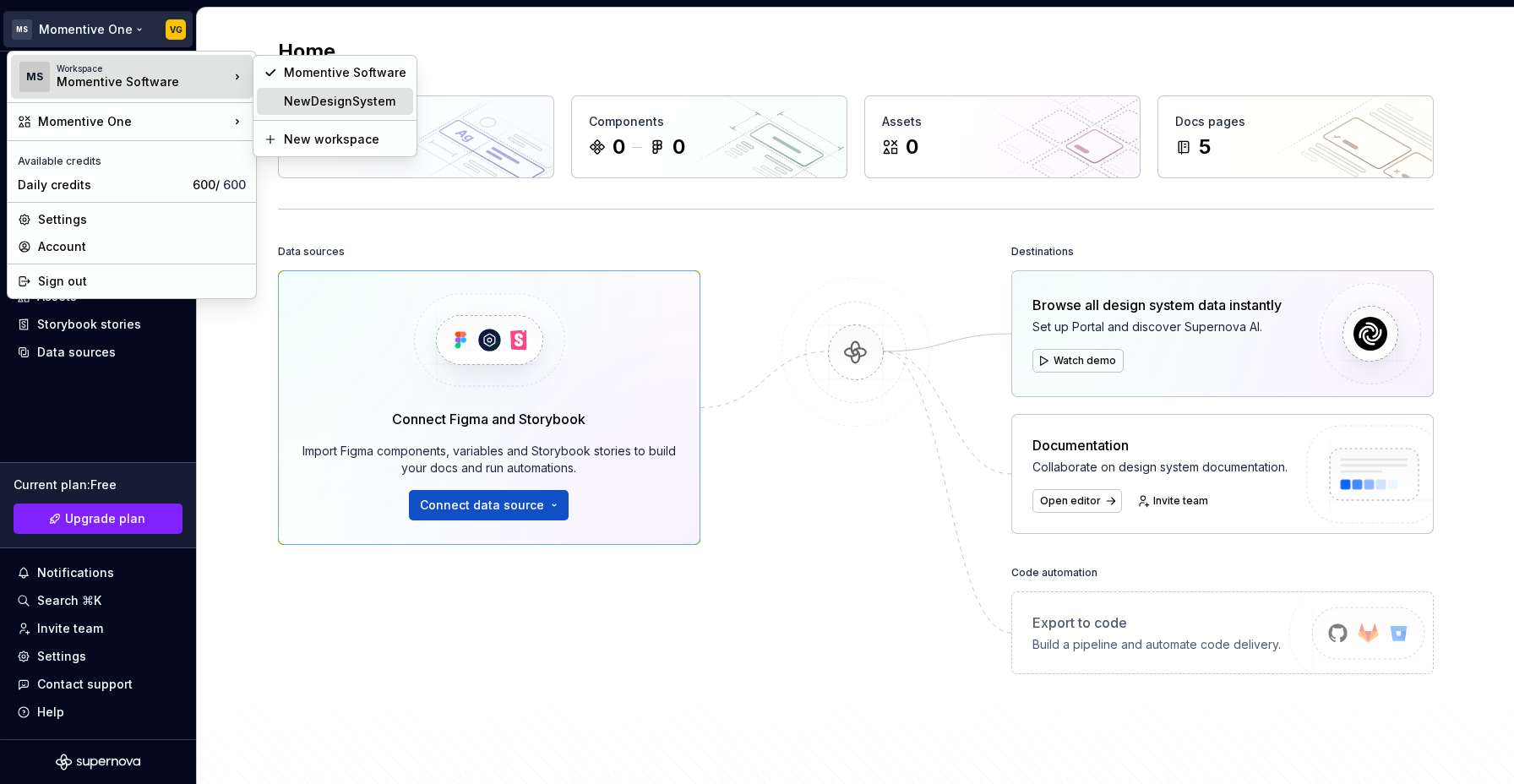
click at [363, 97] on div "NewDesignSystem" at bounding box center [345, 101] width 122 height 17
